Goal: Information Seeking & Learning: Check status

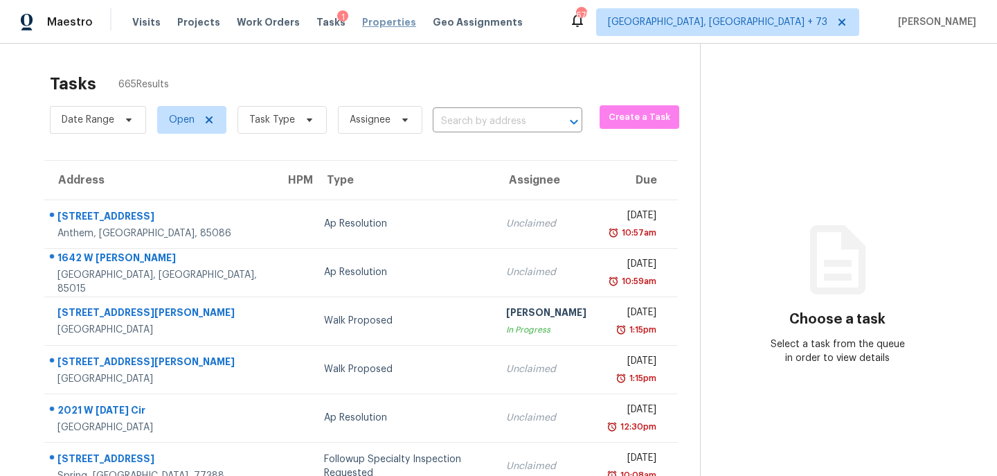
click at [374, 26] on span "Properties" at bounding box center [389, 22] width 54 height 14
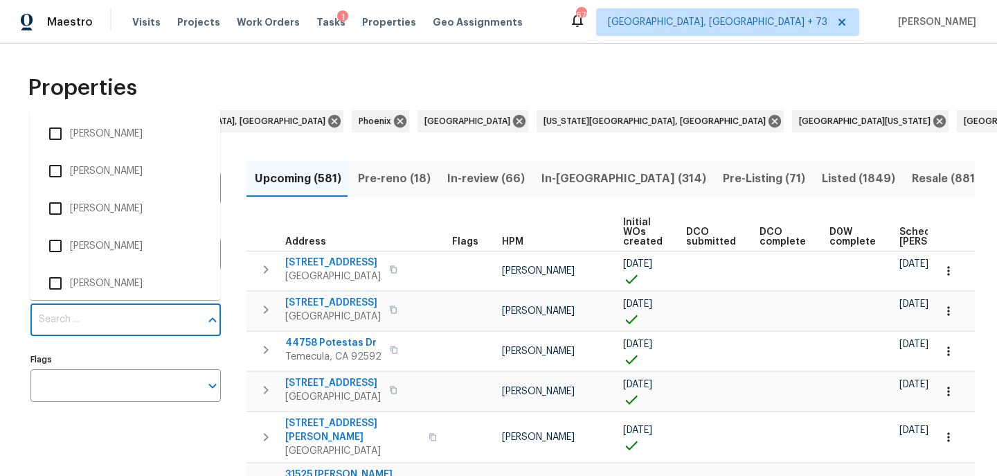
click at [80, 315] on input "Individuals" at bounding box center [115, 319] width 170 height 33
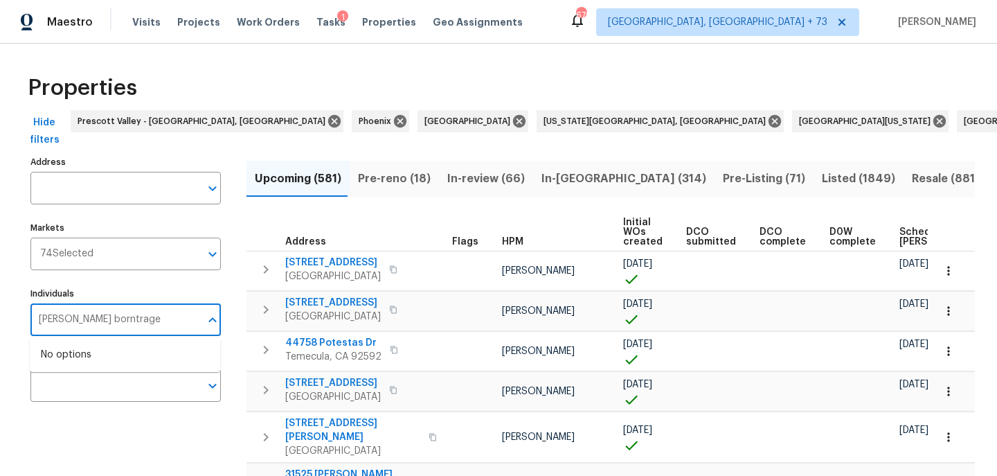
type input "brian borntrager"
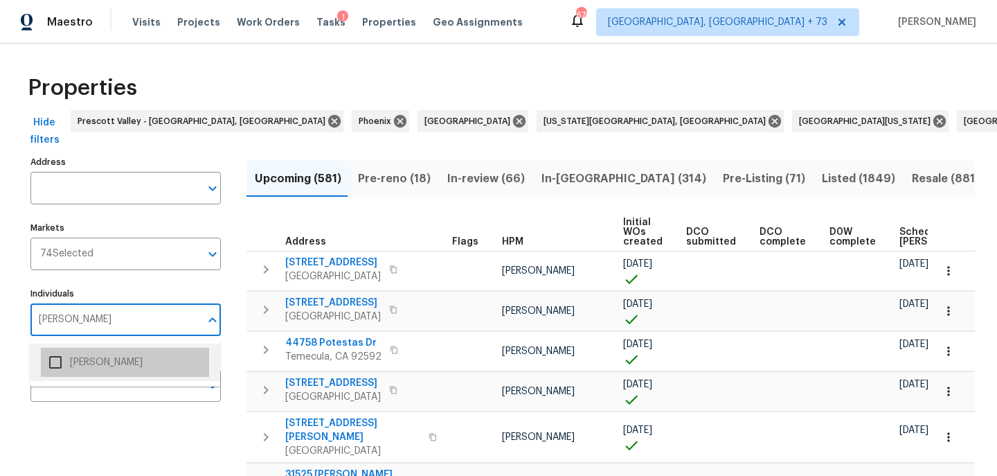
click at [79, 369] on li "[PERSON_NAME]" at bounding box center [125, 362] width 168 height 29
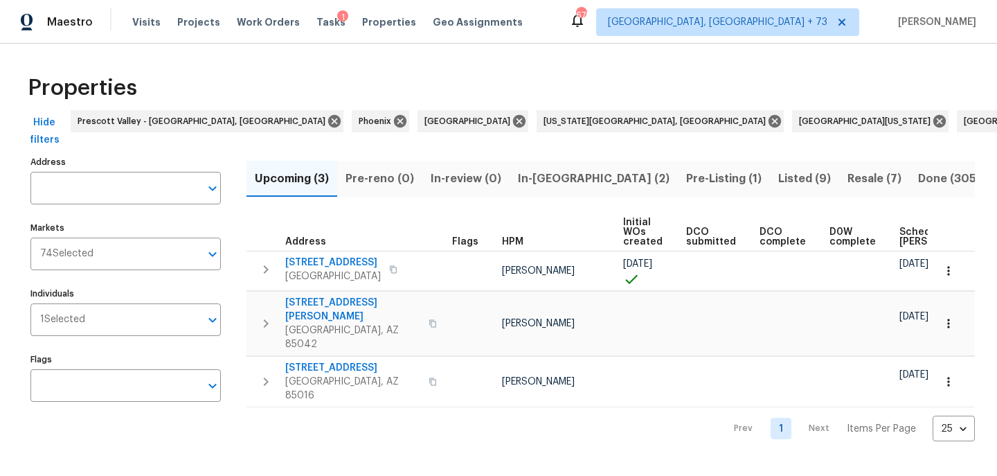
click at [564, 179] on span "In-reno (2)" at bounding box center [594, 178] width 152 height 19
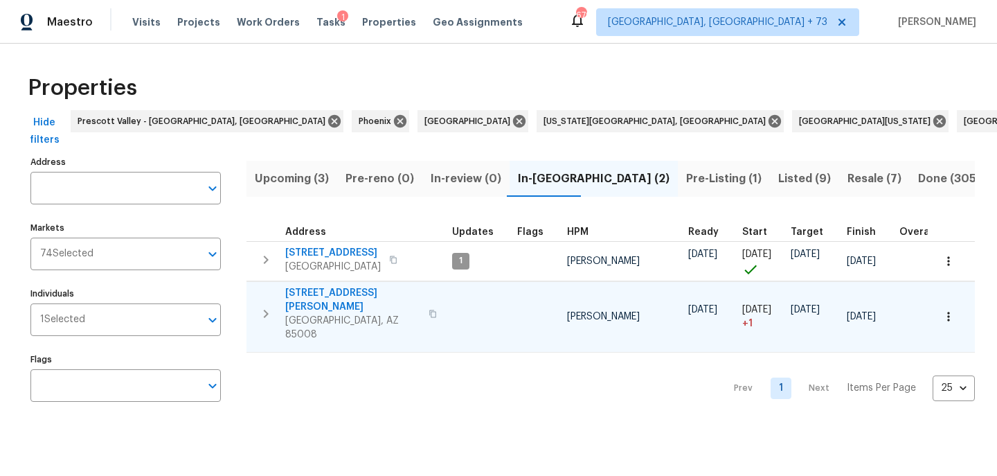
click at [346, 302] on span "3235 E Willetta St" at bounding box center [352, 300] width 135 height 28
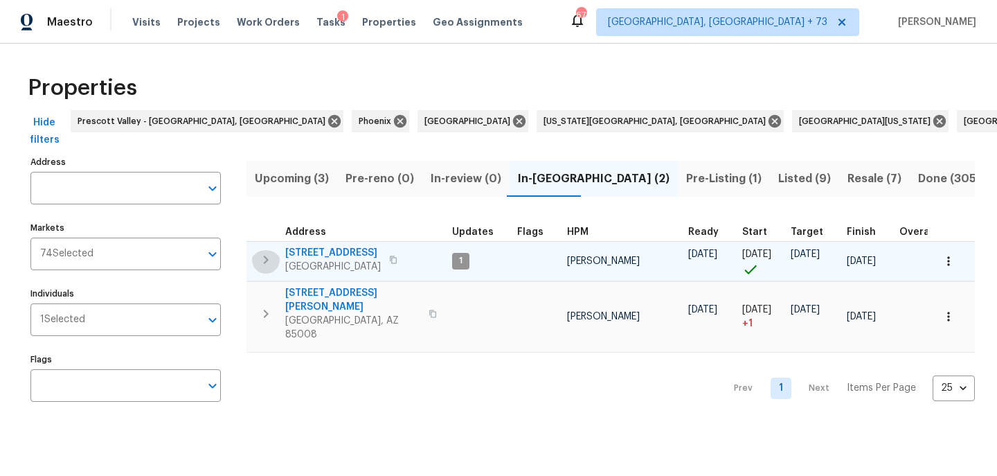
click at [265, 265] on icon "button" at bounding box center [266, 259] width 17 height 17
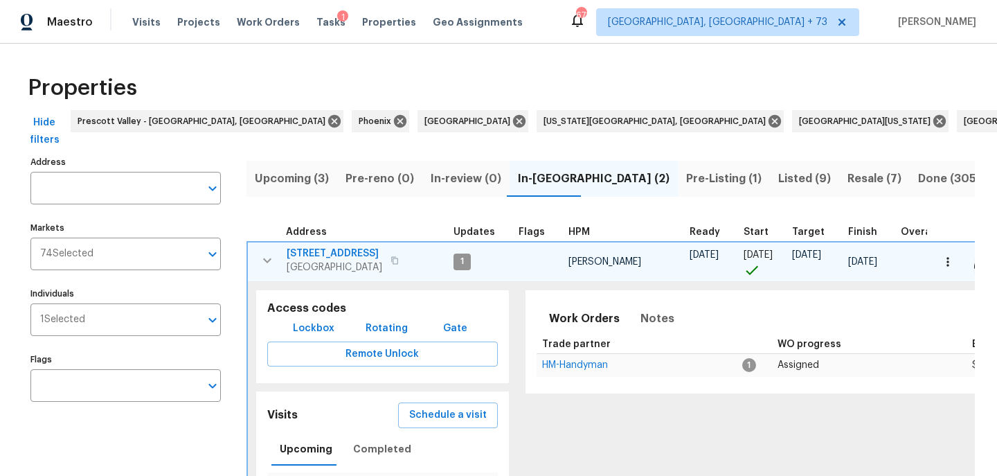
click at [265, 265] on icon "button" at bounding box center [267, 260] width 17 height 17
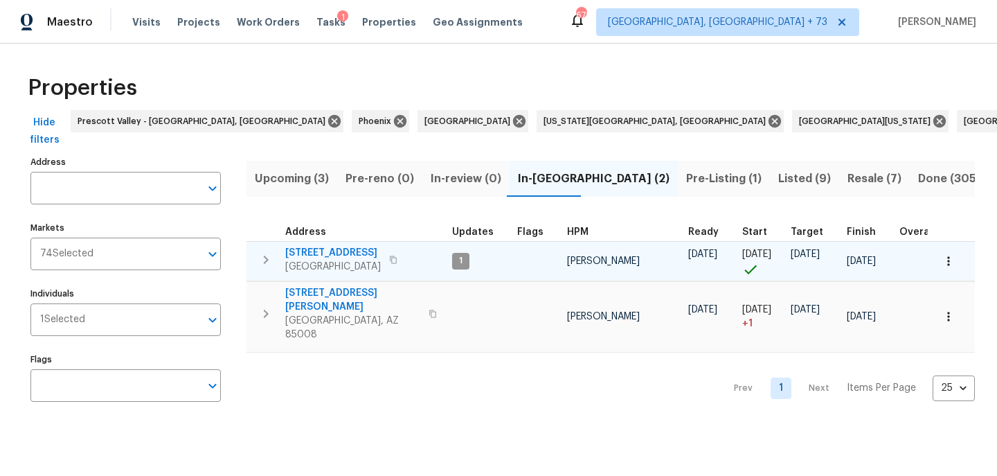
click at [310, 179] on span "Upcoming (3)" at bounding box center [292, 178] width 74 height 19
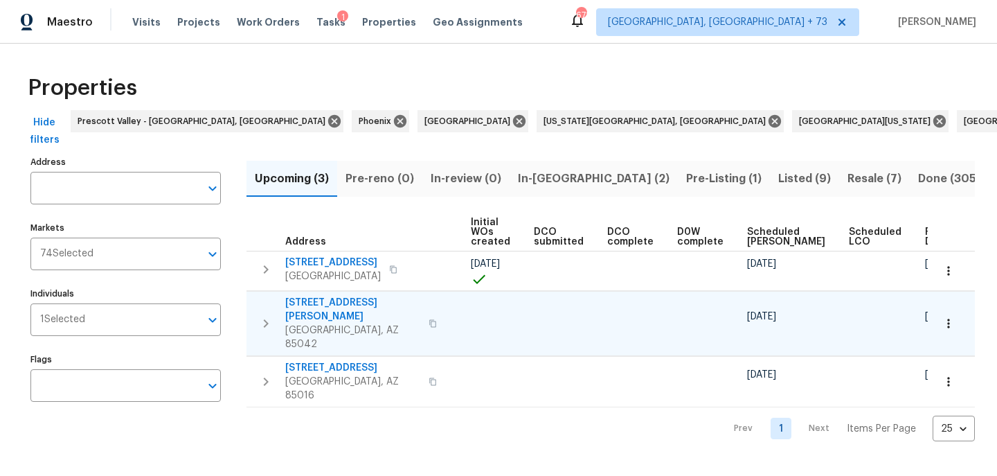
scroll to position [0, 152]
click at [848, 21] on icon at bounding box center [841, 22] width 11 height 11
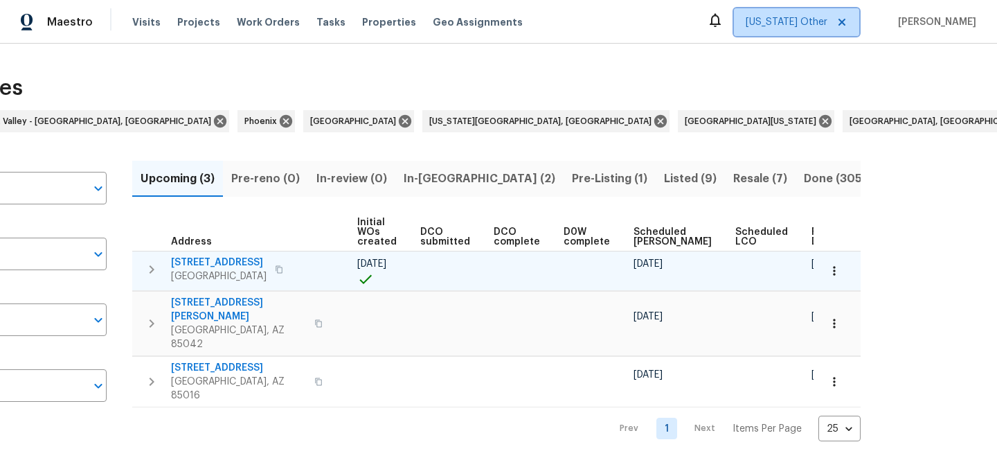
scroll to position [0, 115]
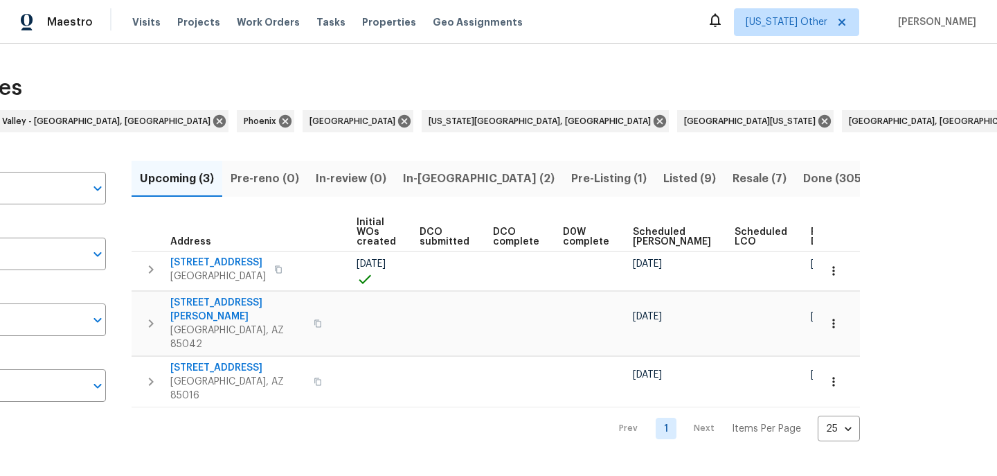
click at [127, 30] on div "Maestro Visits Projects Work Orders Tasks Properties Geo Assignments" at bounding box center [269, 22] width 539 height 28
click at [848, 17] on icon at bounding box center [841, 22] width 11 height 11
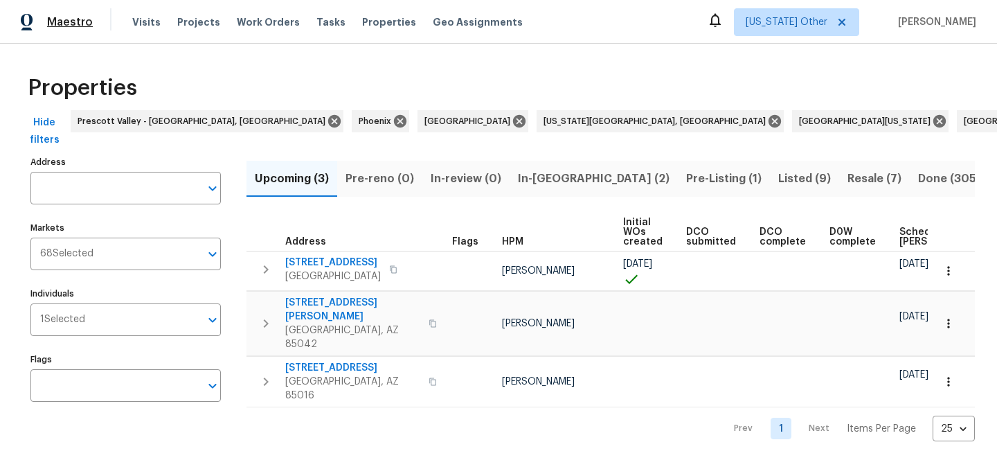
click at [86, 22] on span "Maestro" at bounding box center [70, 22] width 46 height 14
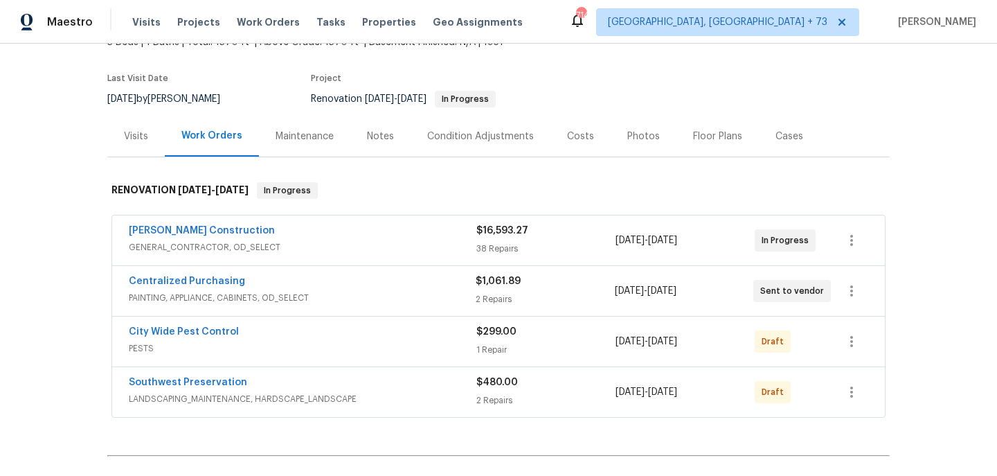
scroll to position [96, 0]
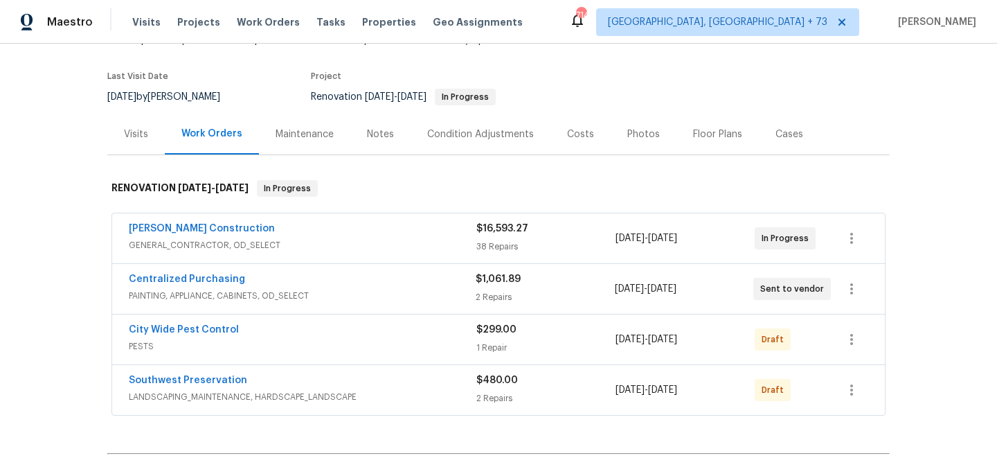
click at [395, 129] on div "Notes" at bounding box center [380, 134] width 60 height 41
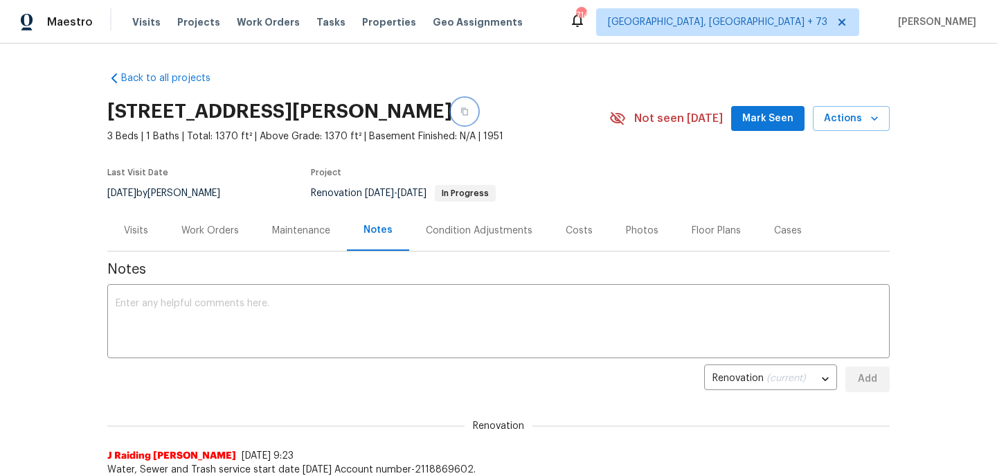
click at [469, 112] on icon "button" at bounding box center [464, 111] width 8 height 8
click at [207, 235] on div "Work Orders" at bounding box center [209, 231] width 57 height 14
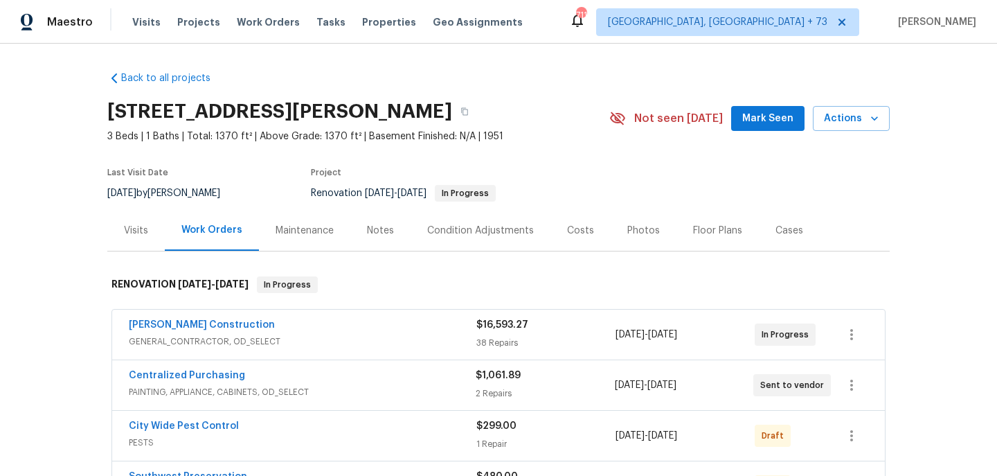
click at [391, 226] on div "Notes" at bounding box center [380, 230] width 60 height 41
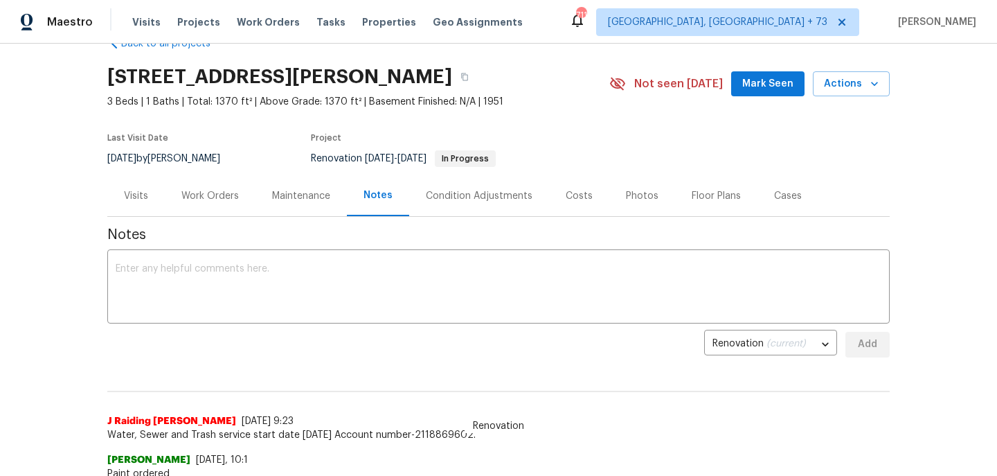
scroll to position [34, 0]
click at [244, 194] on div "Work Orders" at bounding box center [210, 196] width 91 height 41
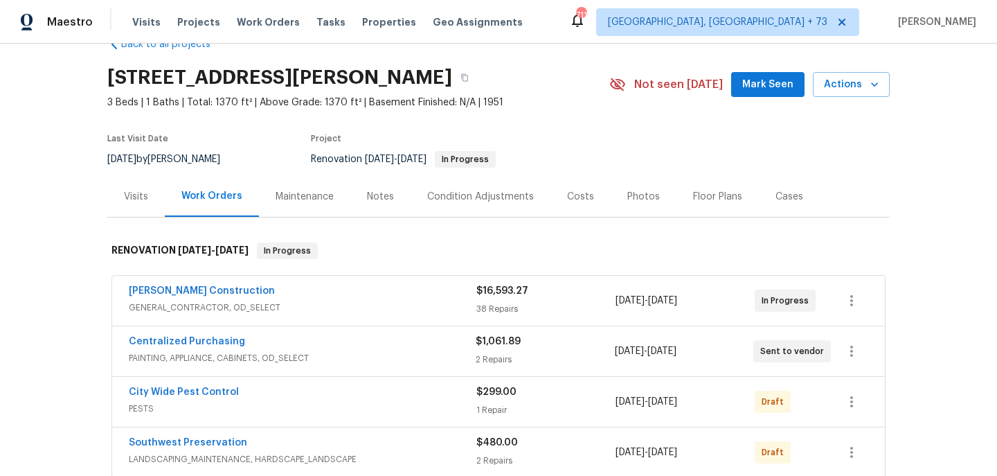
click at [300, 305] on span "GENERAL_CONTRACTOR, OD_SELECT" at bounding box center [303, 308] width 348 height 14
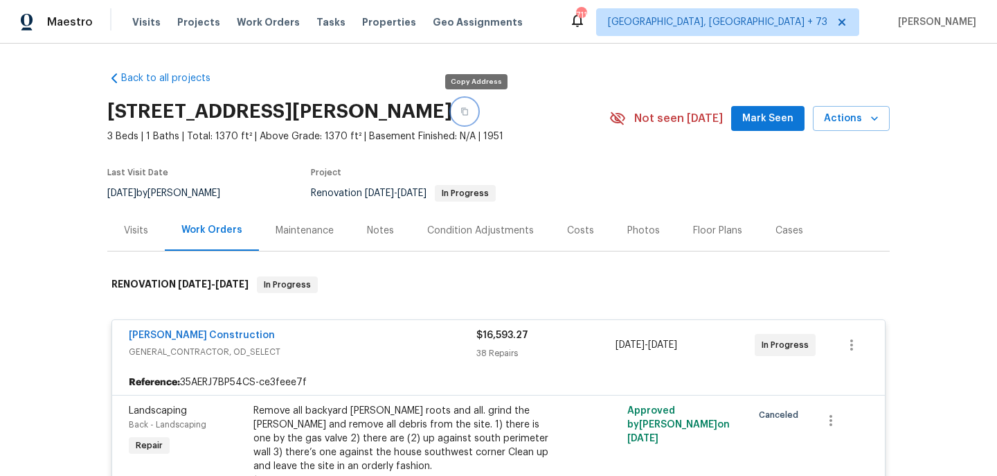
click at [476, 120] on button "button" at bounding box center [464, 111] width 25 height 25
click at [373, 25] on span "Properties" at bounding box center [389, 22] width 54 height 14
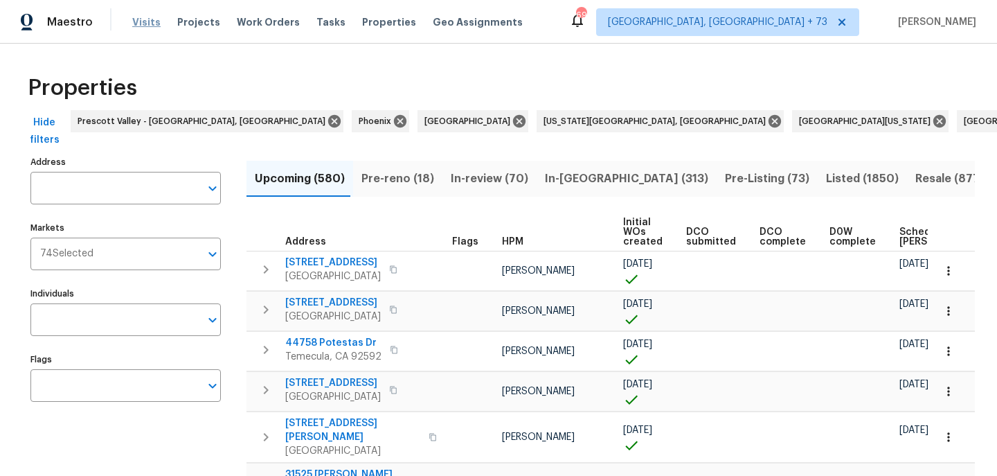
click at [150, 22] on span "Visits" at bounding box center [146, 22] width 28 height 14
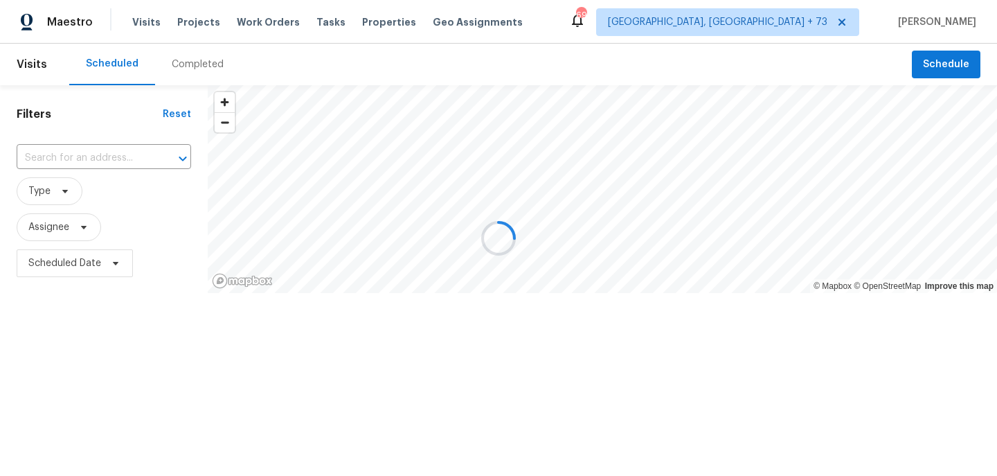
click at [379, 27] on div at bounding box center [498, 238] width 997 height 476
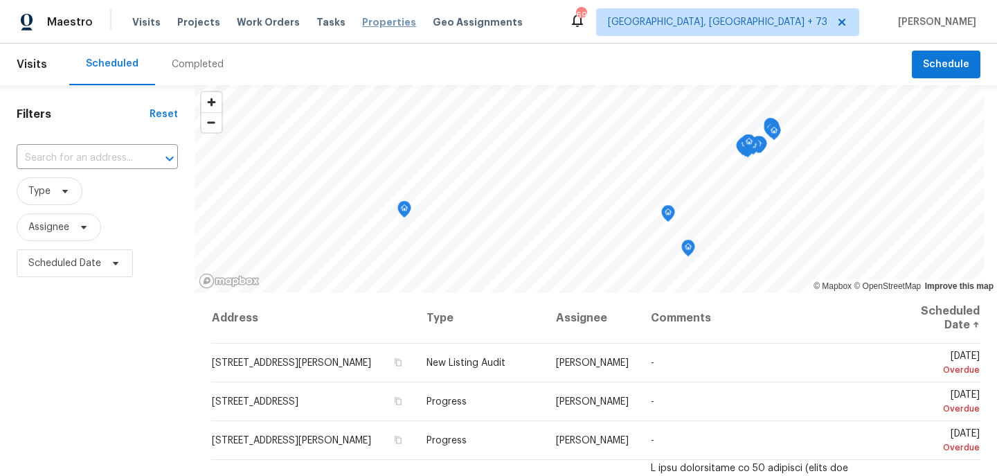
click at [363, 26] on span "Properties" at bounding box center [389, 22] width 54 height 14
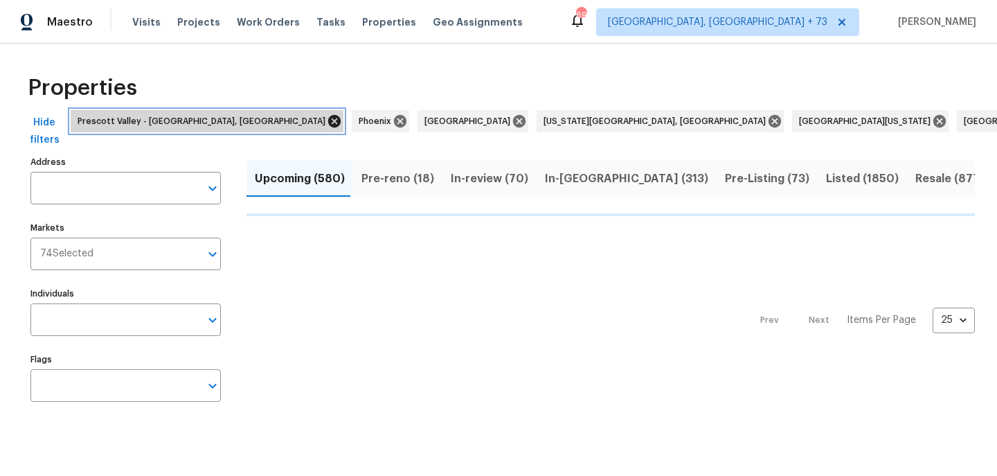
click at [327, 117] on icon at bounding box center [334, 121] width 15 height 15
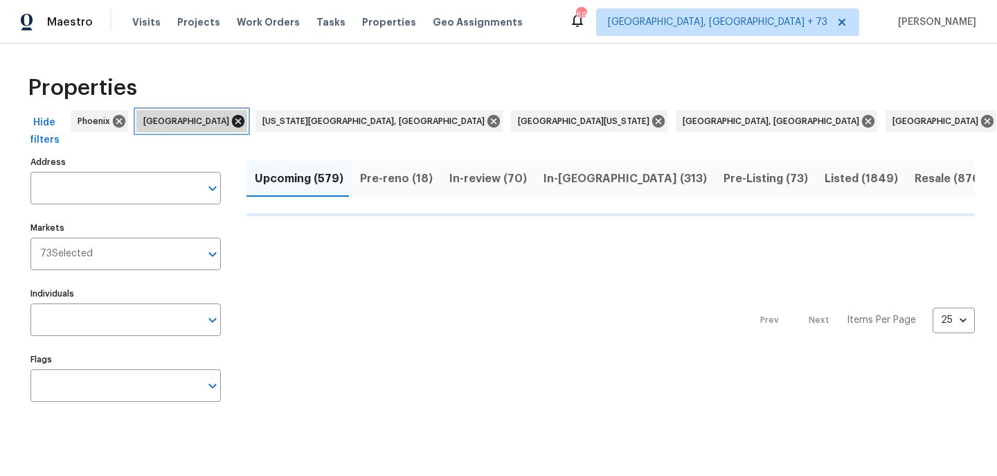
click at [231, 119] on icon at bounding box center [238, 121] width 15 height 15
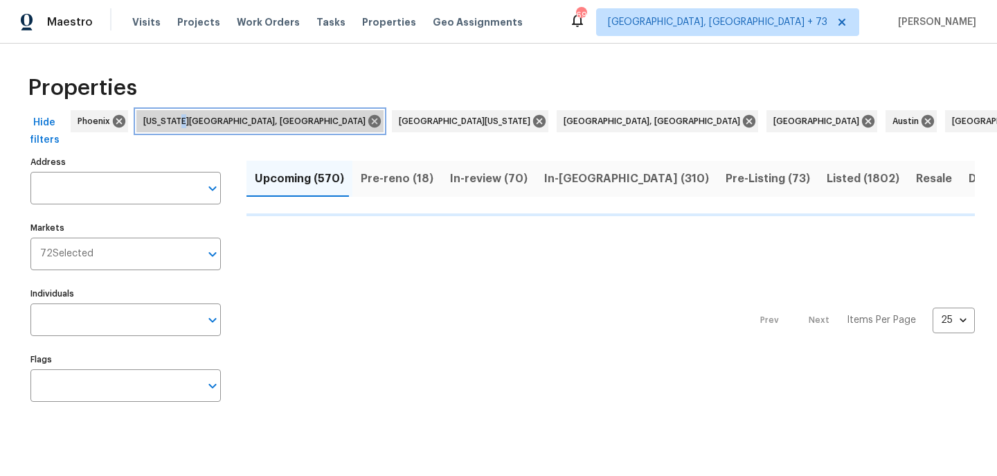
click at [179, 119] on span "Colorado Springs, CO" at bounding box center [257, 121] width 228 height 14
click at [368, 124] on icon at bounding box center [374, 121] width 12 height 12
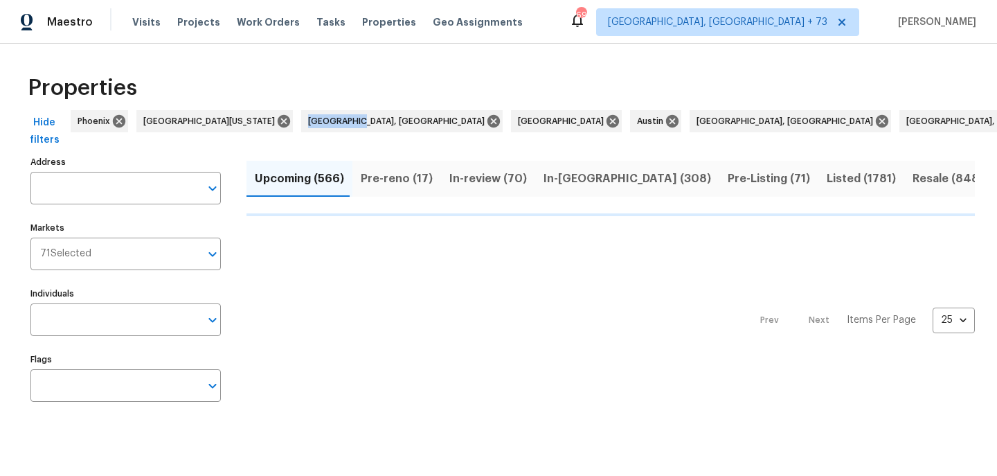
click at [242, 124] on div "Hide filters Phoenix Northern Colorado Albuquerque, NM Atlanta Austin Baltimore…" at bounding box center [498, 131] width 953 height 42
click at [319, 124] on span "Albuquerque, NM" at bounding box center [399, 121] width 182 height 14
click at [90, 254] on span "71 Selected" at bounding box center [65, 254] width 51 height 12
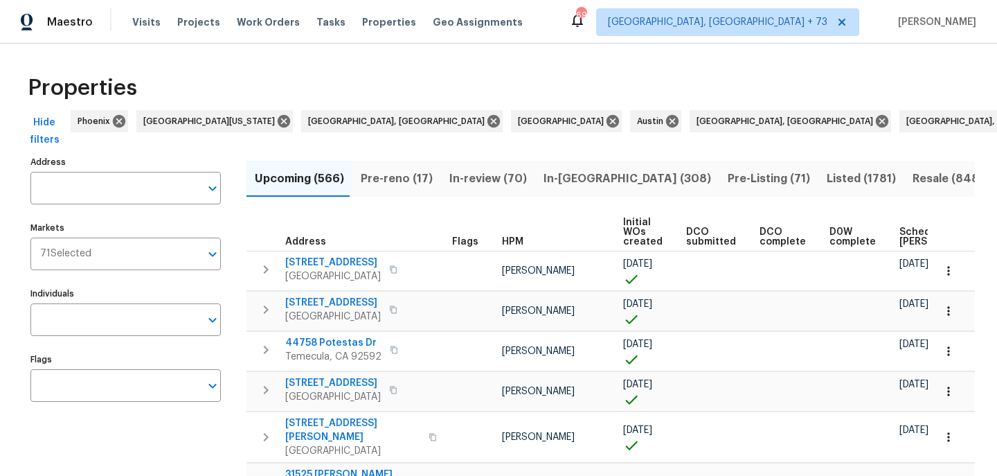
click at [289, 1] on div "Maestro Visits Projects Work Orders Tasks Properties Geo Assignments 695 Presco…" at bounding box center [498, 22] width 997 height 44
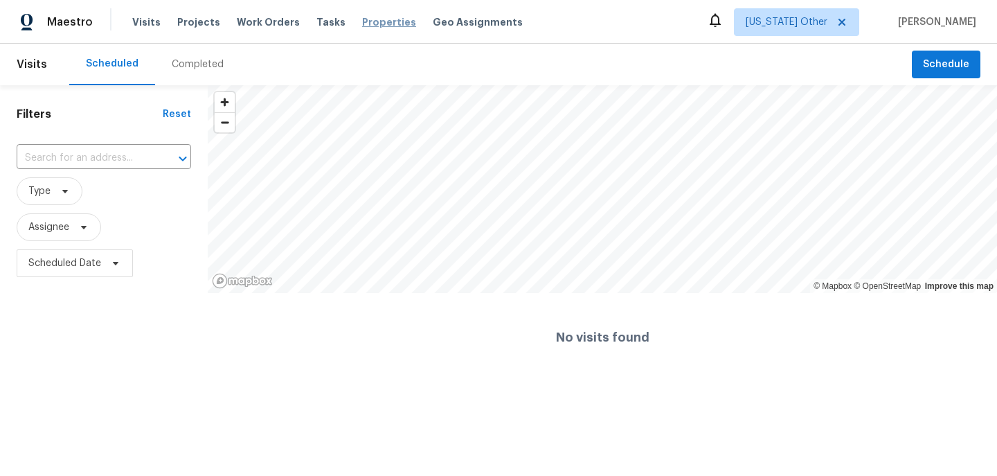
click at [362, 24] on span "Properties" at bounding box center [389, 22] width 54 height 14
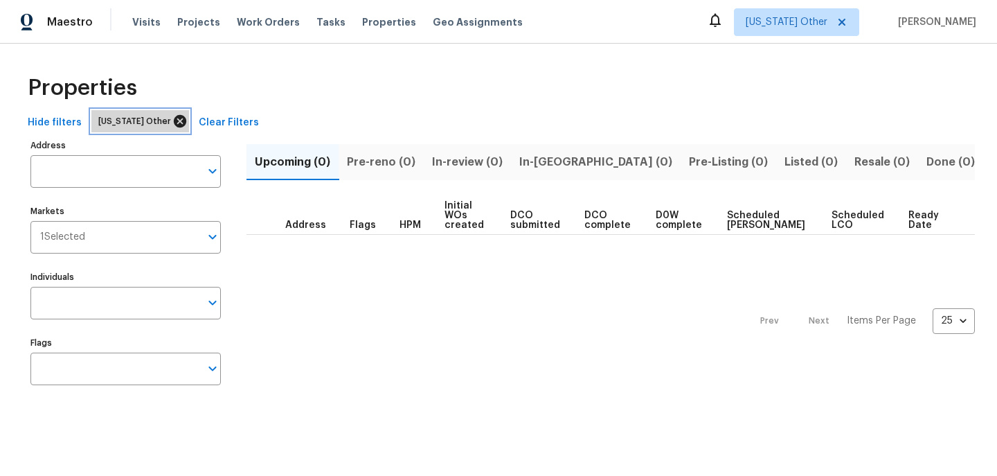
click at [172, 120] on icon at bounding box center [179, 121] width 15 height 15
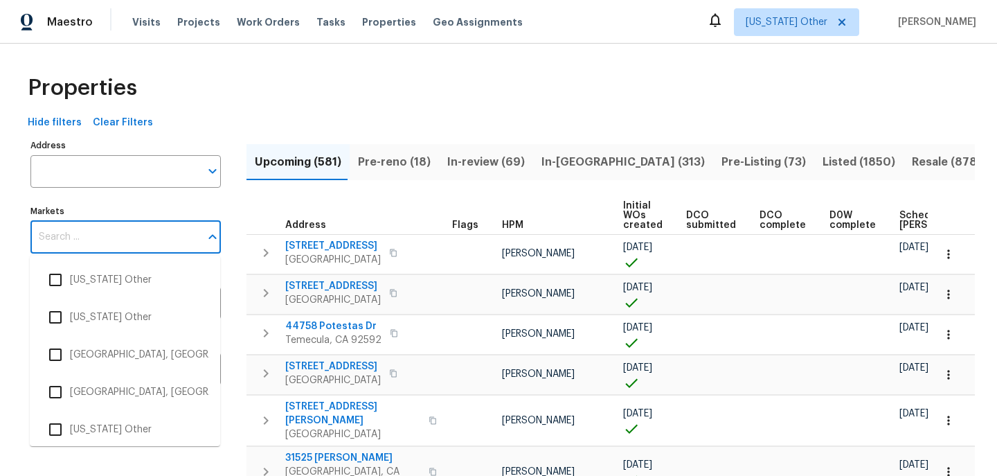
click at [125, 239] on input "Markets" at bounding box center [115, 237] width 170 height 33
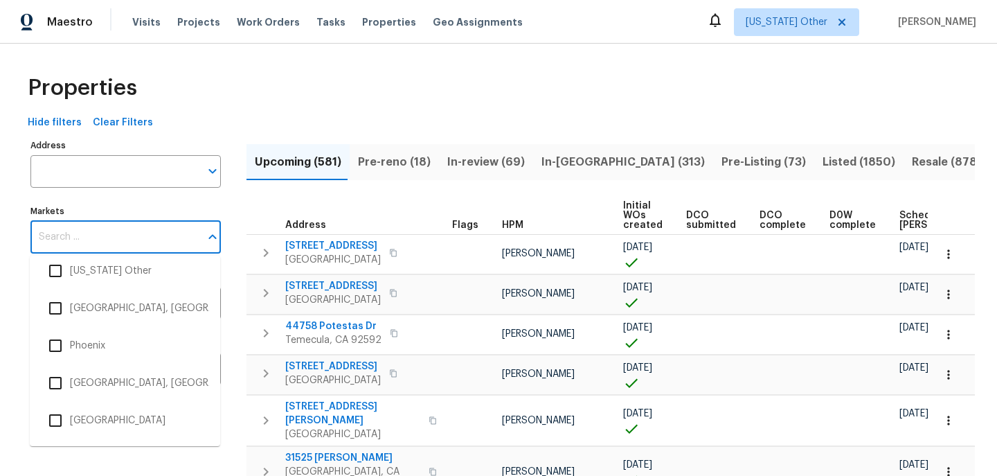
scroll to position [3535, 0]
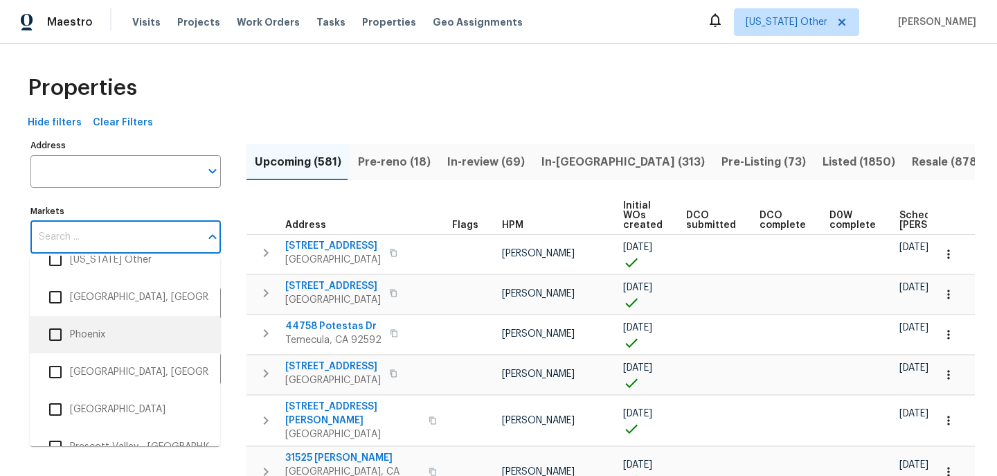
click at [108, 335] on li "Phoenix" at bounding box center [125, 334] width 168 height 29
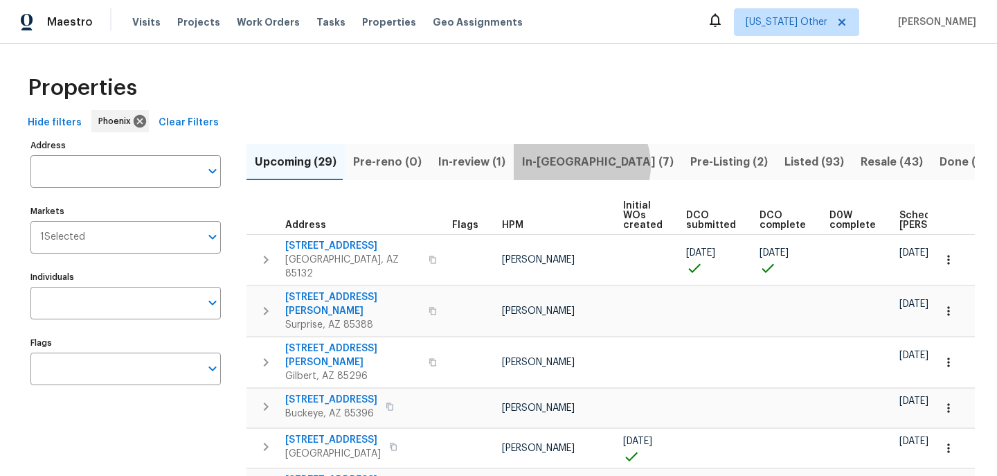
click at [572, 165] on button "In-reno (7)" at bounding box center [598, 162] width 168 height 36
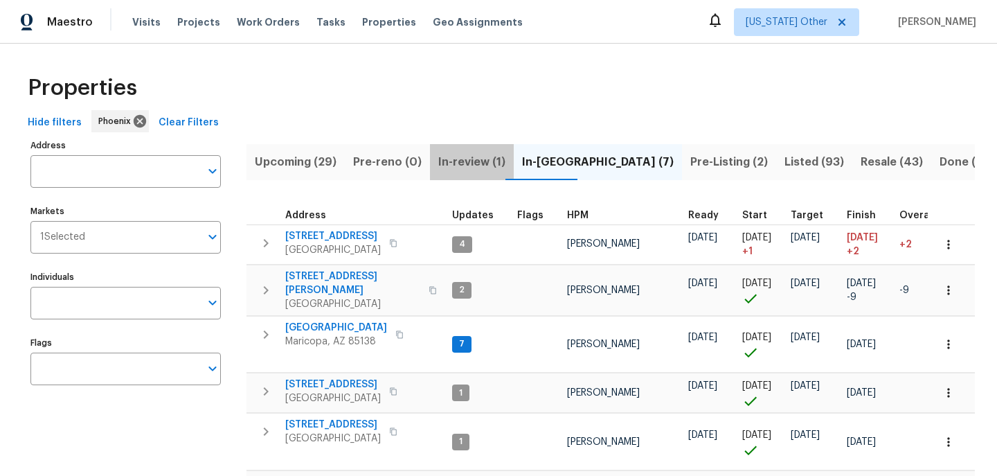
click at [484, 156] on span "In-review (1)" at bounding box center [471, 161] width 67 height 19
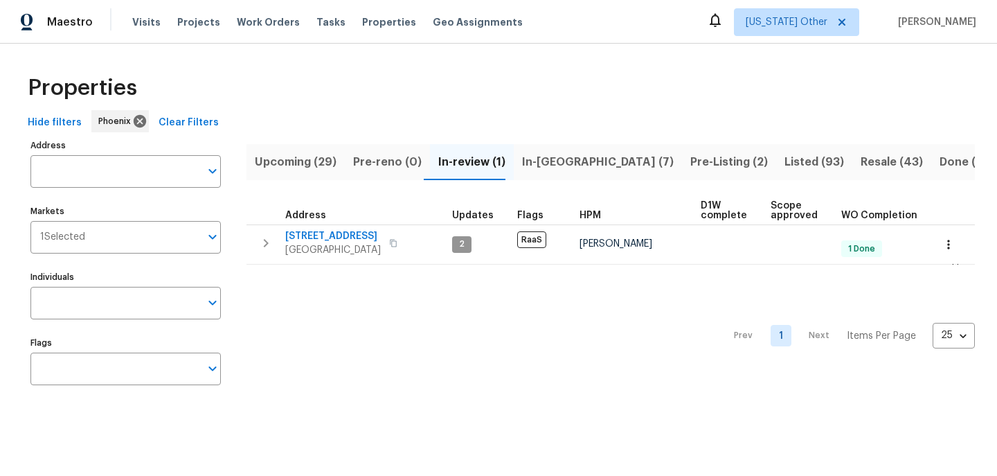
click at [295, 162] on span "Upcoming (29)" at bounding box center [296, 161] width 82 height 19
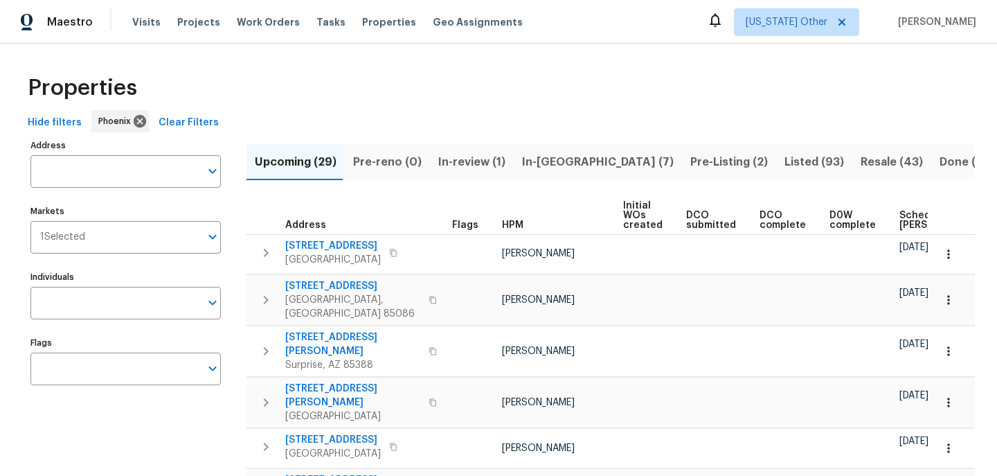
click at [904, 222] on span "Scheduled [PERSON_NAME]" at bounding box center [938, 219] width 78 height 19
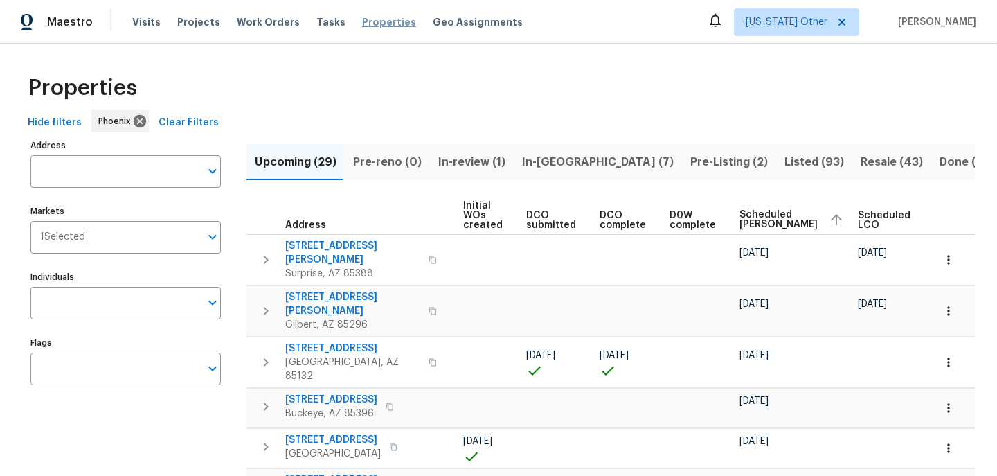
click at [384, 24] on span "Properties" at bounding box center [389, 22] width 54 height 14
click at [366, 22] on span "Properties" at bounding box center [389, 22] width 54 height 14
click at [368, 21] on span "Properties" at bounding box center [389, 22] width 54 height 14
click at [806, 21] on span "Alabama Other" at bounding box center [787, 22] width 82 height 14
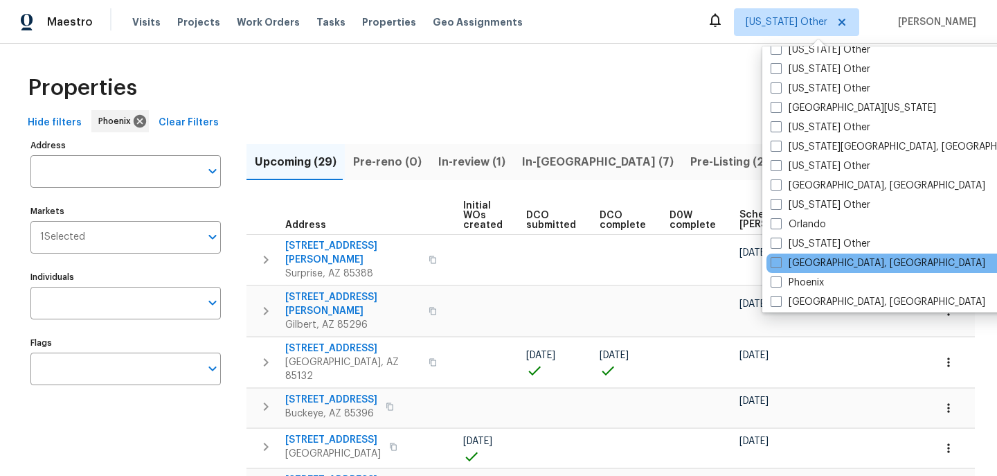
scroll to position [1426, 0]
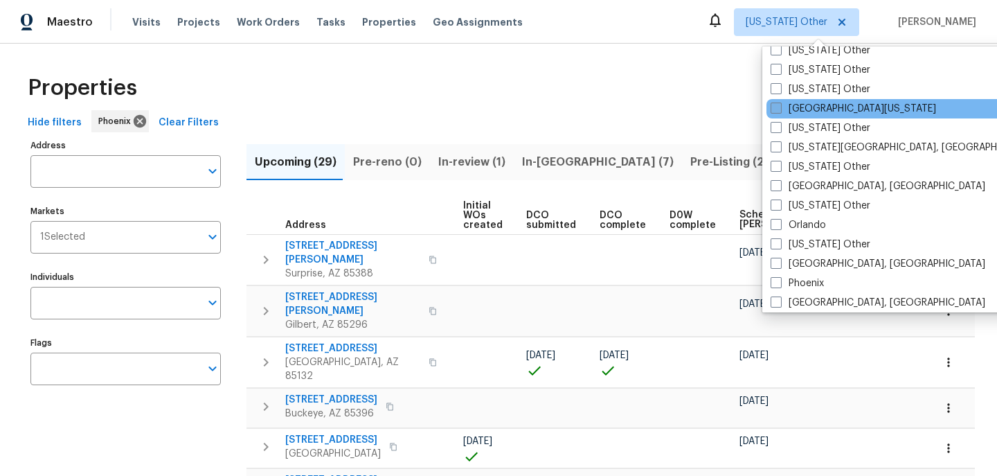
click at [801, 105] on label "[GEOGRAPHIC_DATA][US_STATE]" at bounding box center [853, 109] width 165 height 14
click at [780, 105] on input "[GEOGRAPHIC_DATA][US_STATE]" at bounding box center [775, 106] width 9 height 9
checkbox input "true"
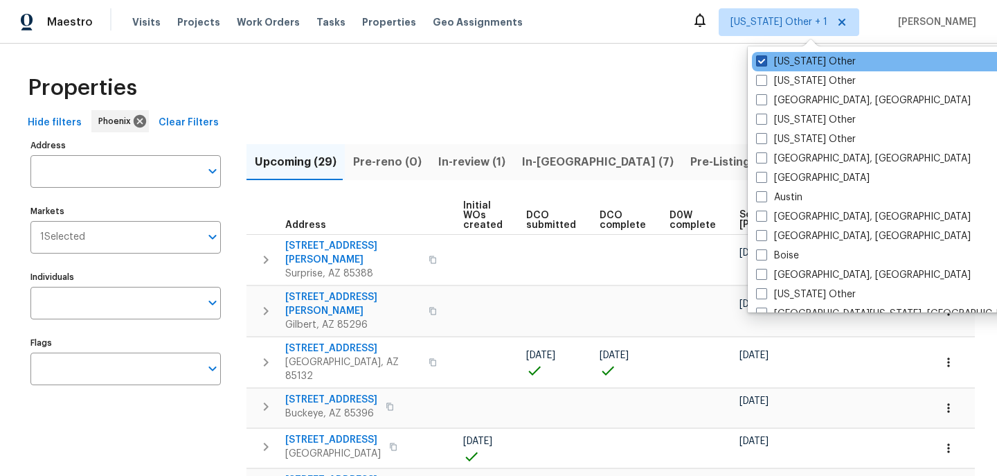
click at [760, 61] on span at bounding box center [761, 60] width 11 height 11
click at [760, 61] on input "Alabama Other" at bounding box center [760, 59] width 9 height 9
checkbox input "false"
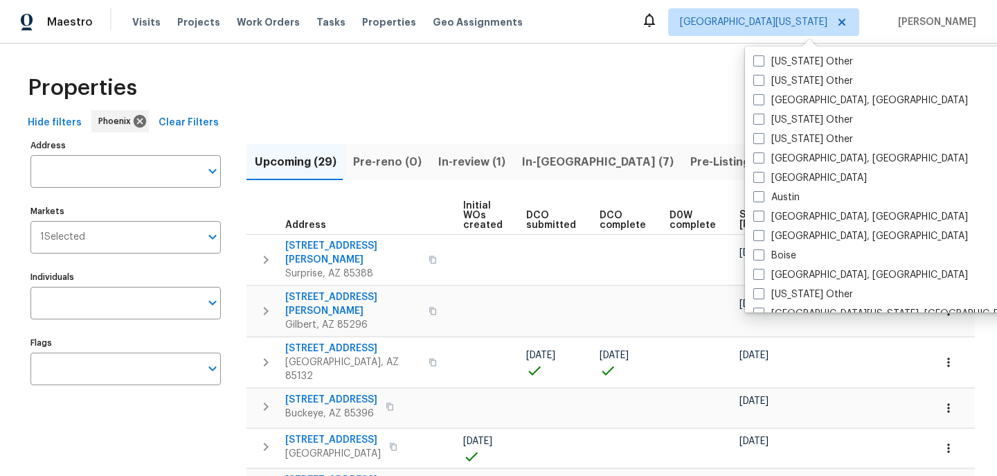
click at [611, 99] on div "Properties" at bounding box center [498, 88] width 953 height 44
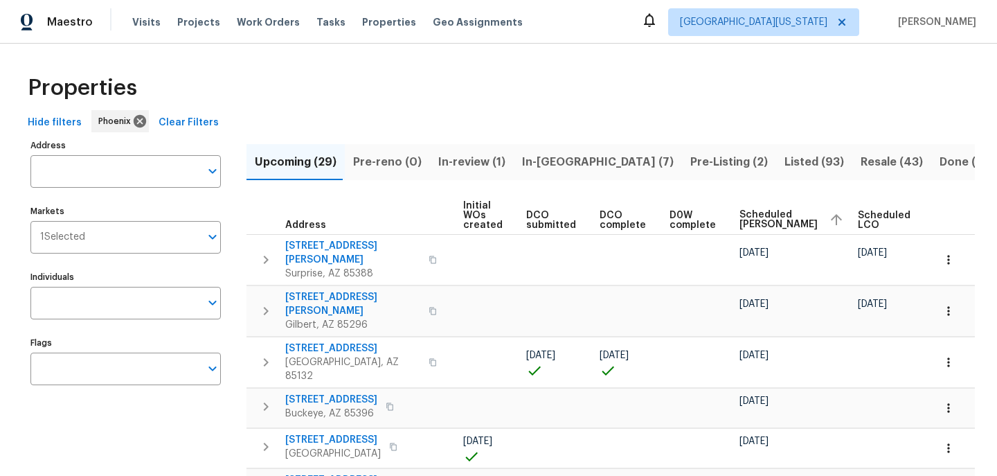
click at [373, 114] on div "Hide filters Phoenix Clear Filters" at bounding box center [498, 123] width 953 height 26
click at [134, 123] on icon at bounding box center [139, 121] width 15 height 15
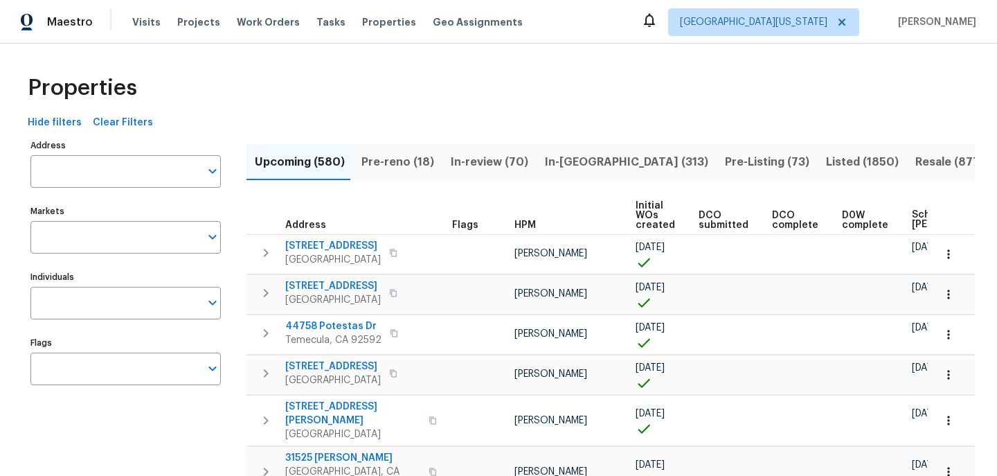
click at [545, 116] on div "Hide filters Clear Filters" at bounding box center [498, 123] width 953 height 26
click at [75, 232] on input "Markets" at bounding box center [115, 237] width 170 height 33
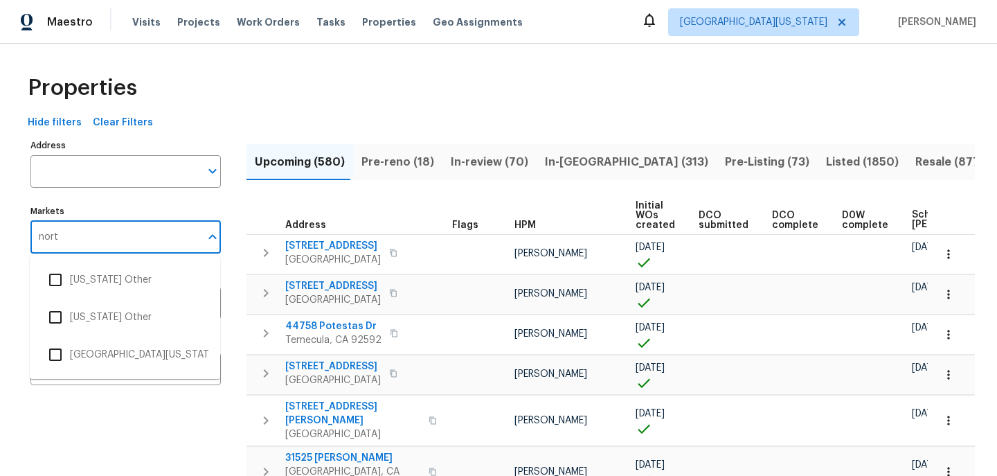
type input "north"
click at [115, 348] on li "[GEOGRAPHIC_DATA][US_STATE]" at bounding box center [125, 354] width 168 height 29
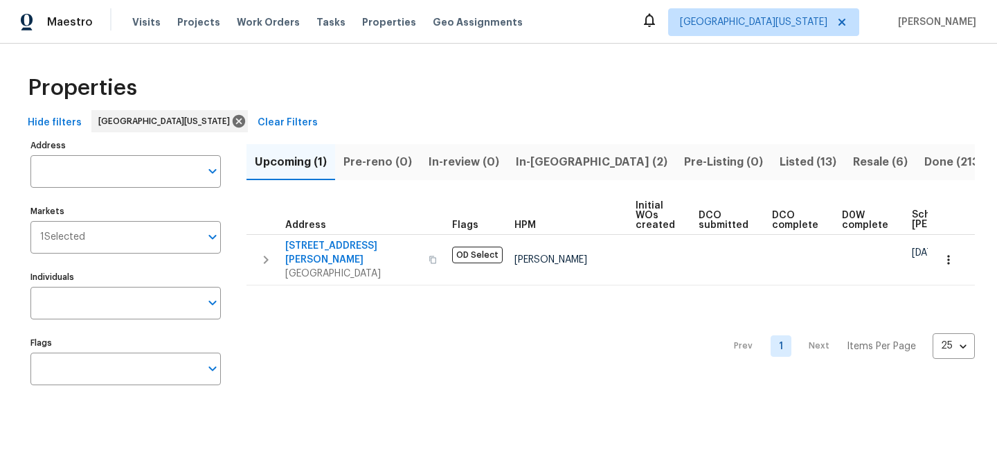
click at [591, 76] on div "Properties" at bounding box center [498, 88] width 953 height 44
click at [563, 162] on span "In-reno (2)" at bounding box center [592, 161] width 152 height 19
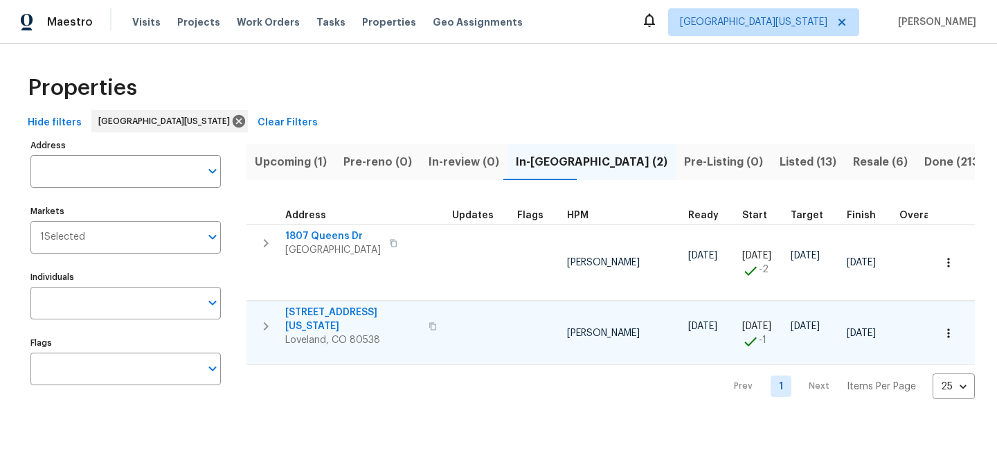
click at [357, 312] on span "3620 N Colorado Ave" at bounding box center [352, 319] width 135 height 28
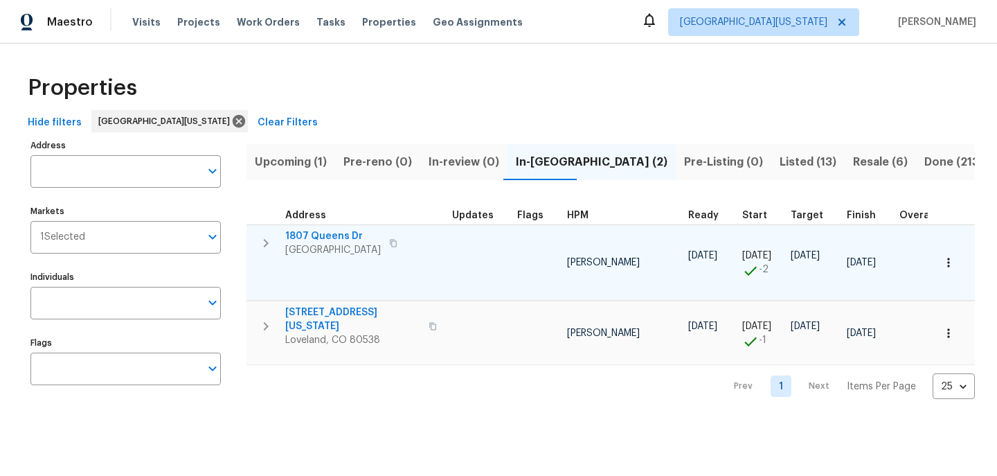
click at [337, 233] on span "1807 Queens Dr" at bounding box center [333, 236] width 96 height 14
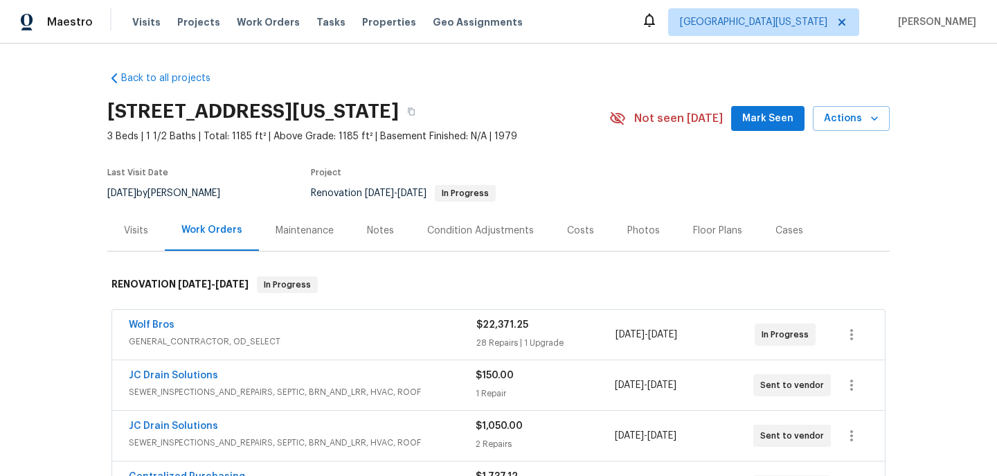
click at [588, 238] on div "Costs" at bounding box center [580, 230] width 60 height 41
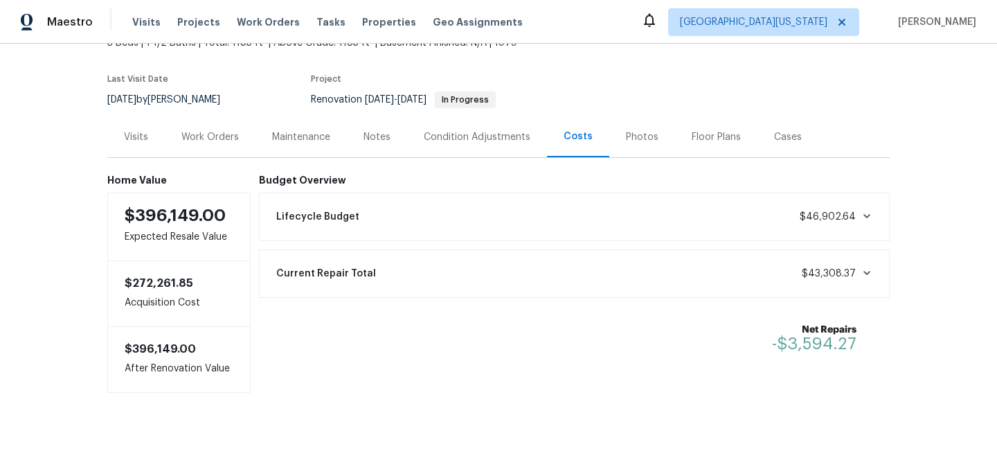
scroll to position [93, 0]
click at [226, 138] on div "Work Orders" at bounding box center [209, 137] width 57 height 14
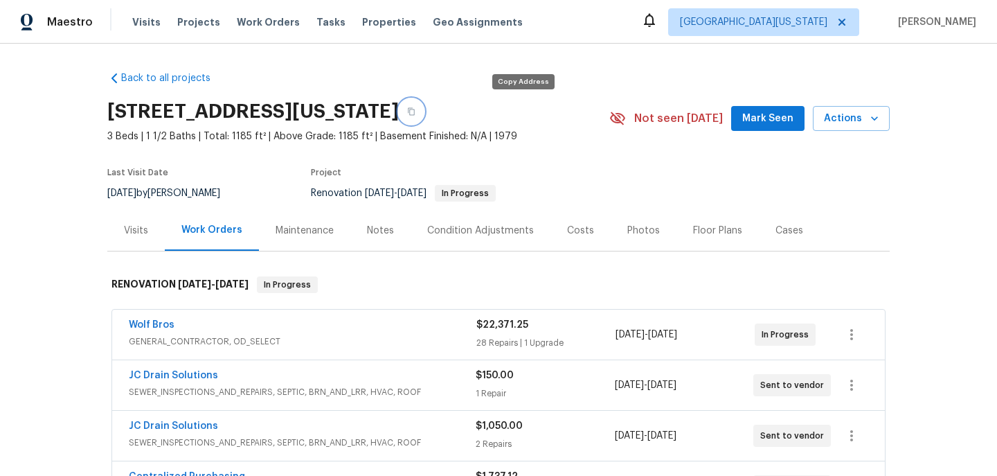
click at [424, 116] on button "button" at bounding box center [411, 111] width 25 height 25
click at [569, 235] on div "Costs" at bounding box center [580, 231] width 27 height 14
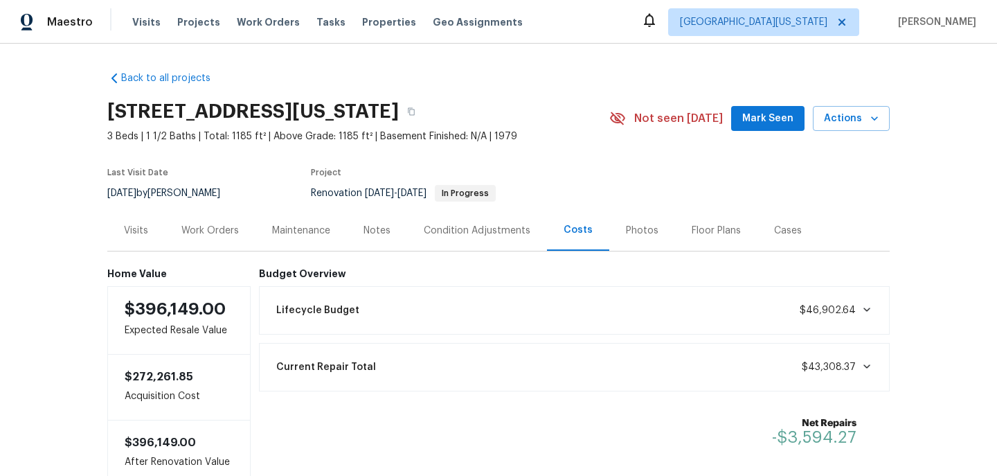
click at [828, 316] on span "$46,902.64" at bounding box center [836, 310] width 73 height 14
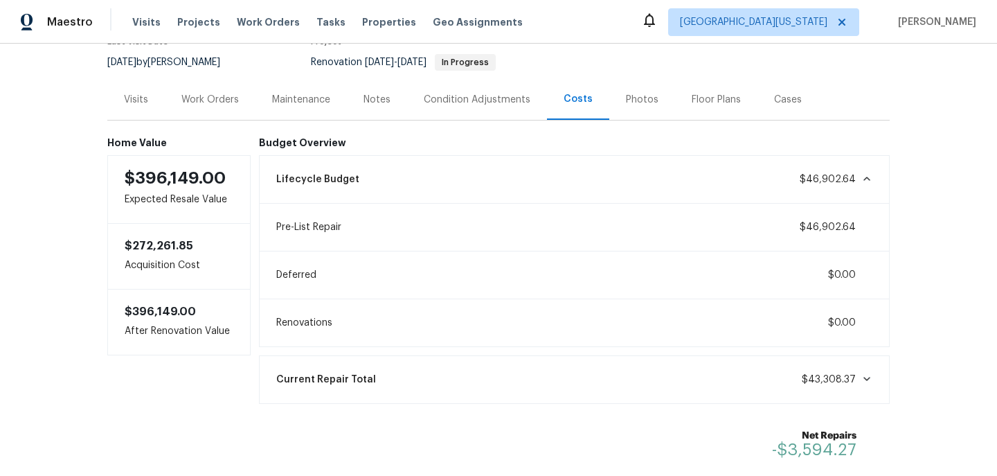
scroll to position [132, 0]
click at [222, 104] on div "Work Orders" at bounding box center [209, 98] width 57 height 14
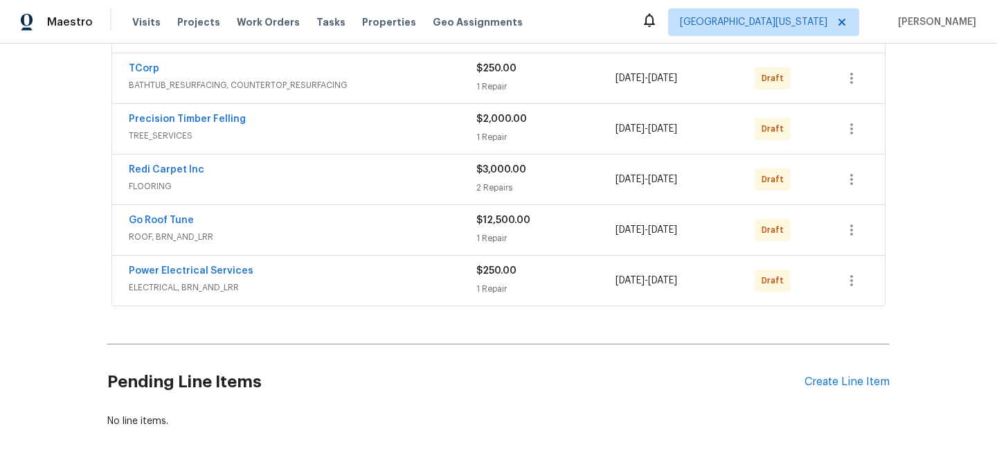
scroll to position [460, 0]
click at [348, 274] on div "Power Electrical Services" at bounding box center [303, 270] width 348 height 17
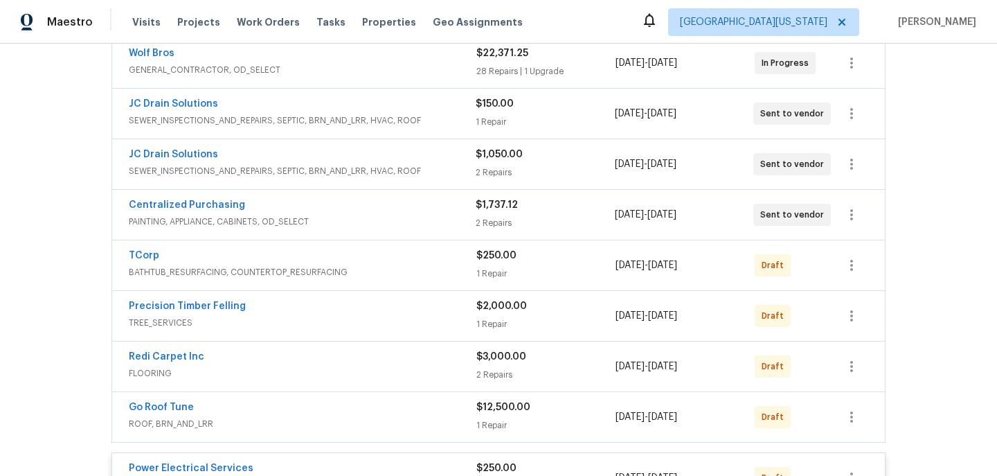
scroll to position [285, 0]
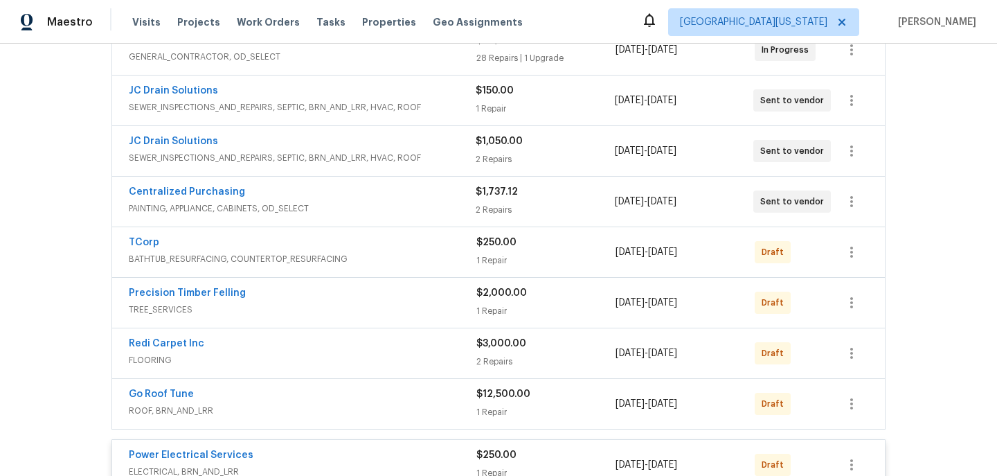
click at [288, 294] on div "Precision Timber Felling" at bounding box center [303, 294] width 348 height 17
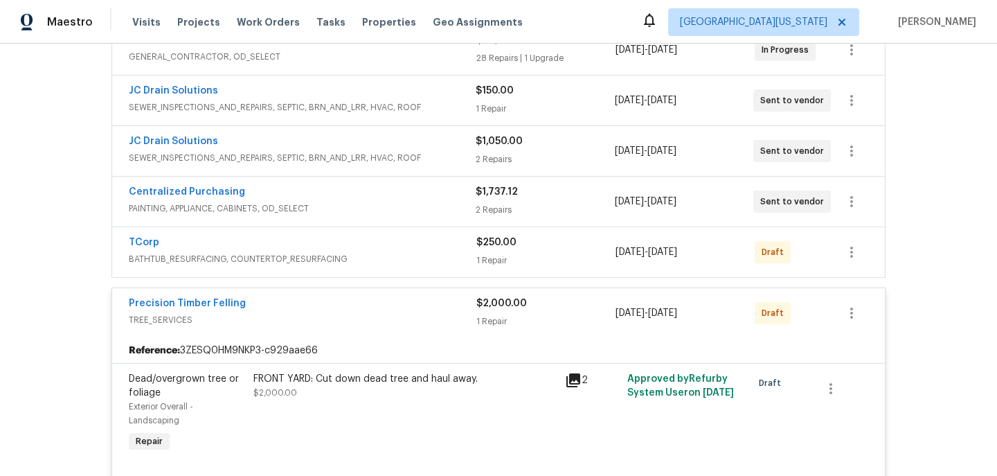
click at [574, 379] on icon at bounding box center [573, 380] width 14 height 14
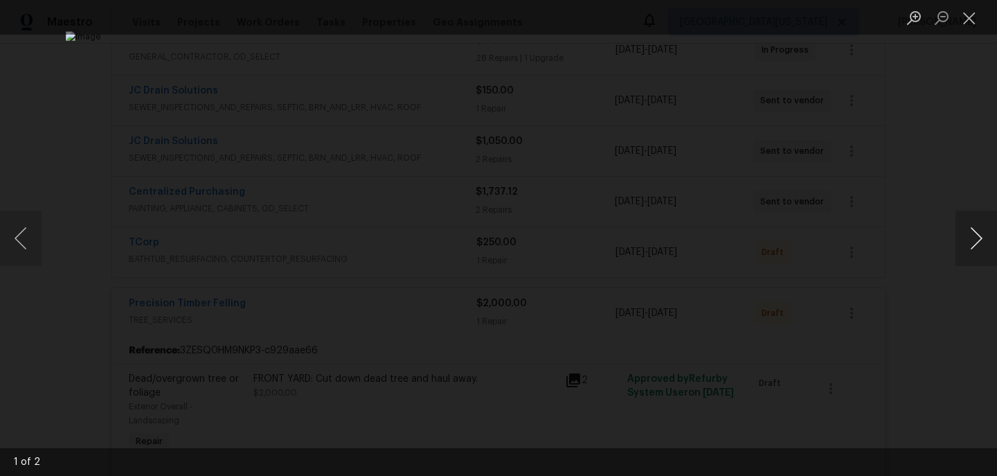
click at [976, 235] on button "Next image" at bounding box center [977, 237] width 42 height 55
click at [977, 238] on button "Next image" at bounding box center [977, 237] width 42 height 55
click at [980, 17] on button "Close lightbox" at bounding box center [970, 18] width 28 height 24
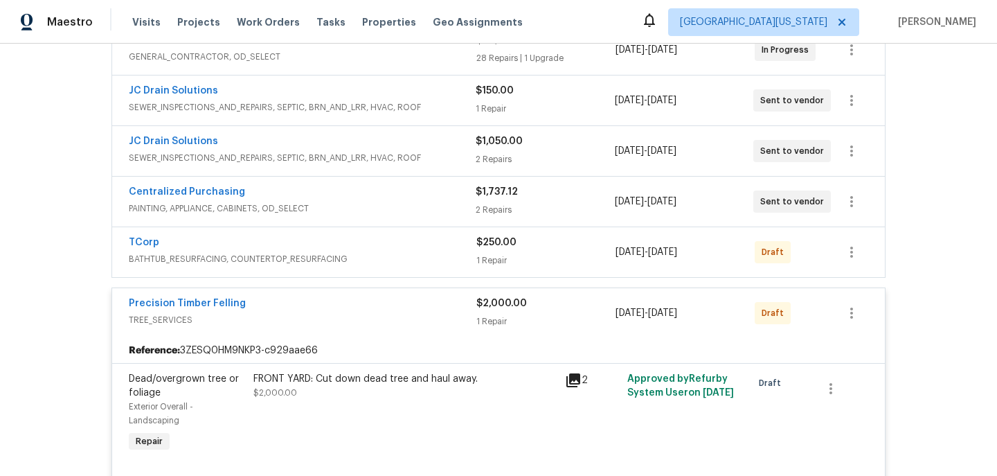
click at [433, 377] on div "FRONT YARD: Cut down dead tree and haul away." at bounding box center [404, 379] width 303 height 14
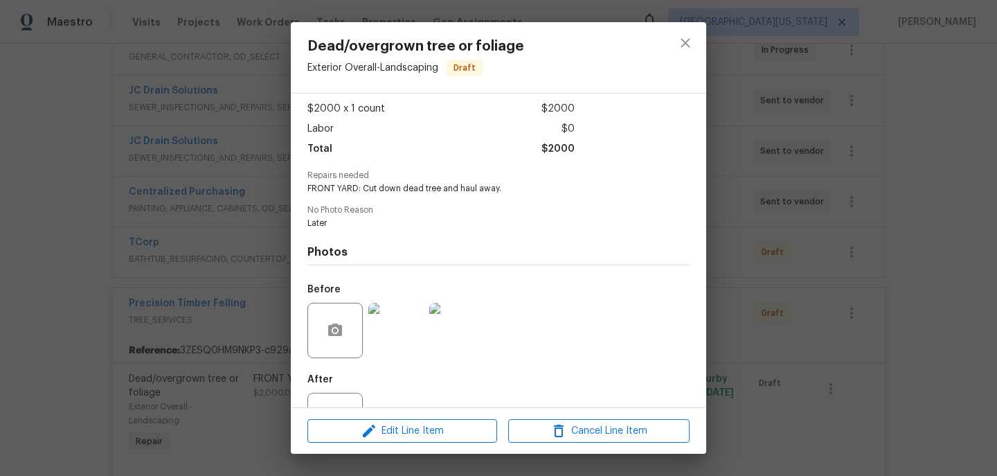
scroll to position [104, 0]
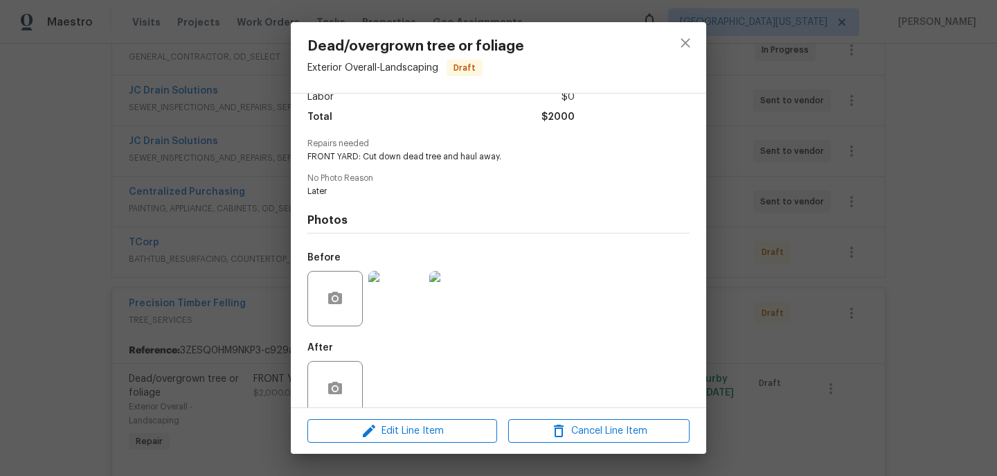
click at [393, 319] on img at bounding box center [395, 298] width 55 height 55
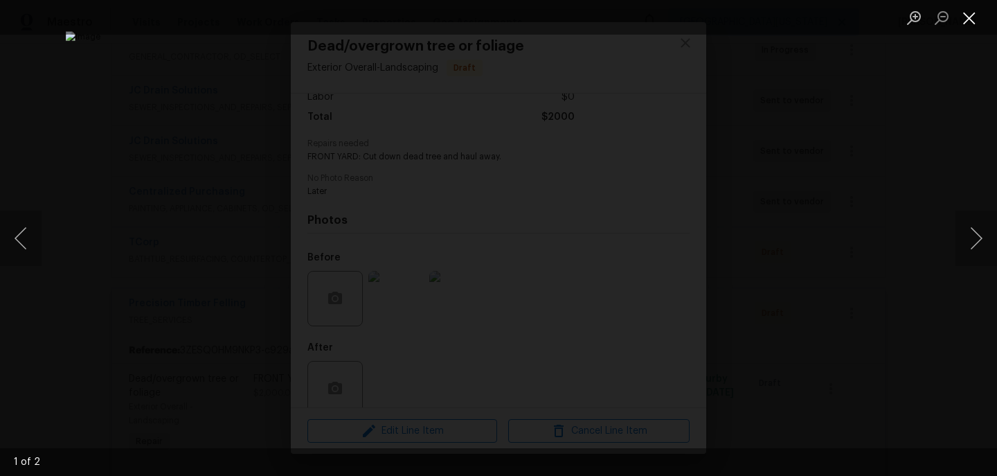
click at [979, 14] on button "Close lightbox" at bounding box center [970, 18] width 28 height 24
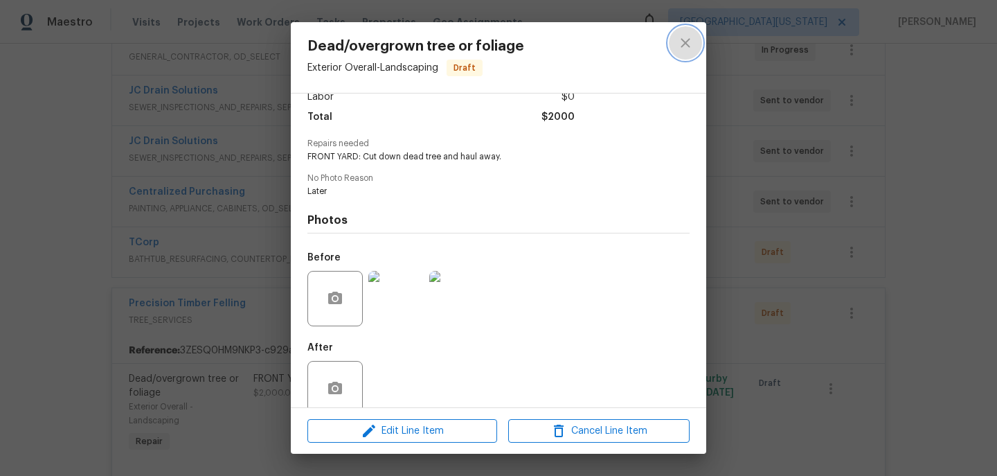
click at [690, 45] on icon "close" at bounding box center [685, 43] width 17 height 17
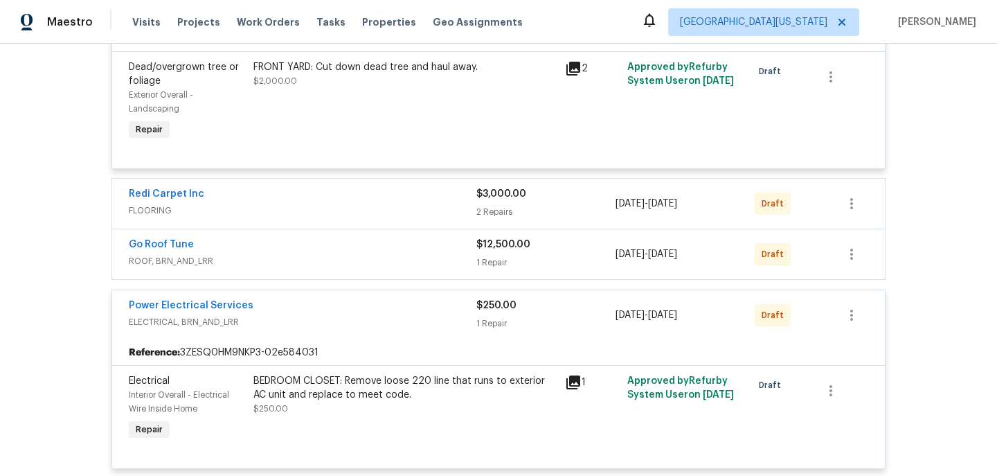
scroll to position [598, 0]
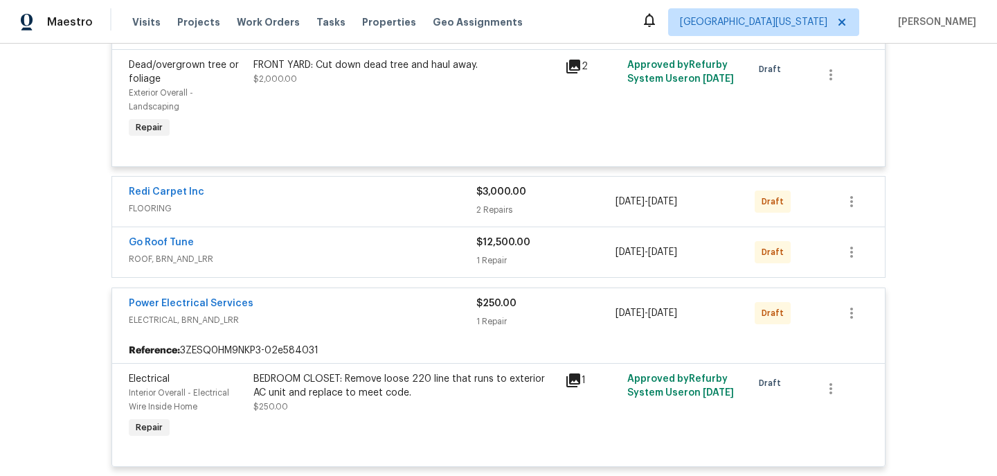
click at [293, 247] on div "Go Roof Tune" at bounding box center [303, 243] width 348 height 17
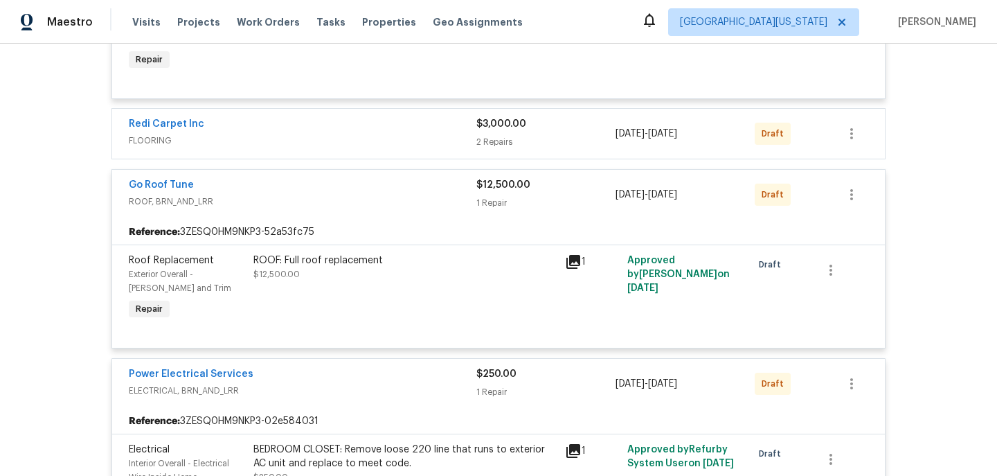
scroll to position [670, 0]
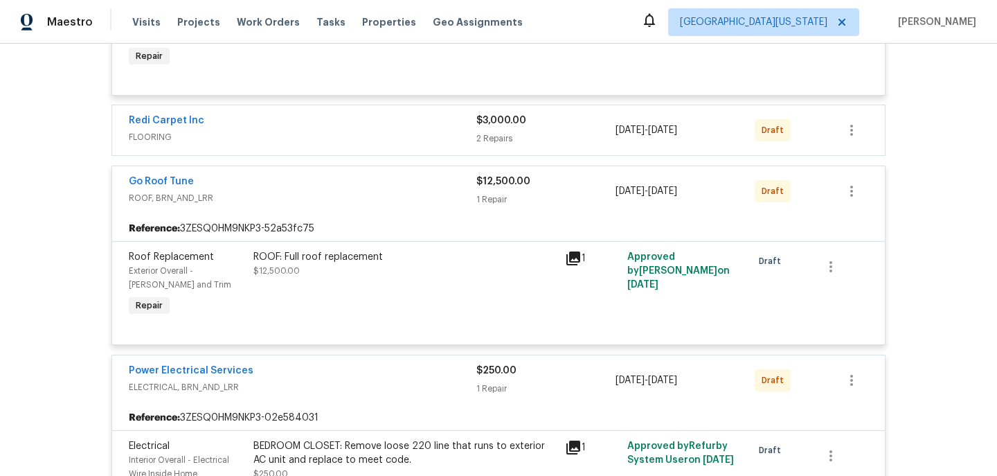
click at [575, 253] on icon at bounding box center [573, 258] width 14 height 14
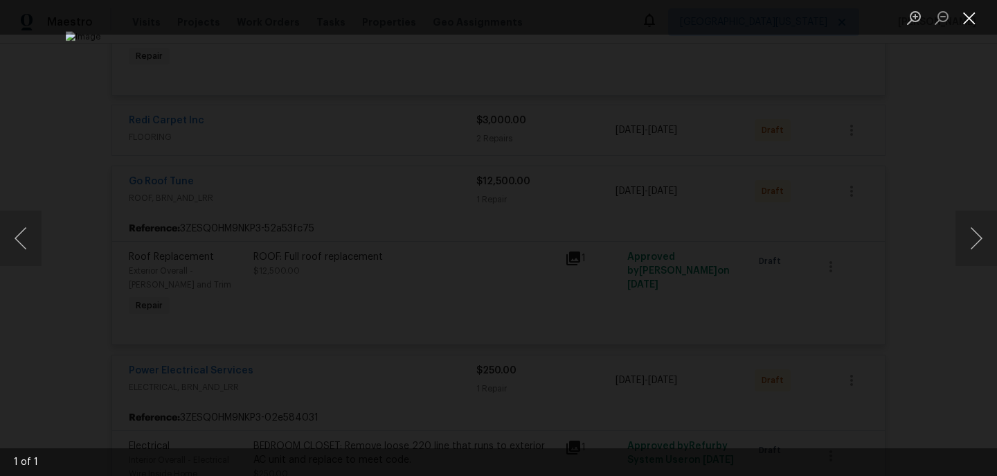
click at [974, 21] on button "Close lightbox" at bounding box center [970, 18] width 28 height 24
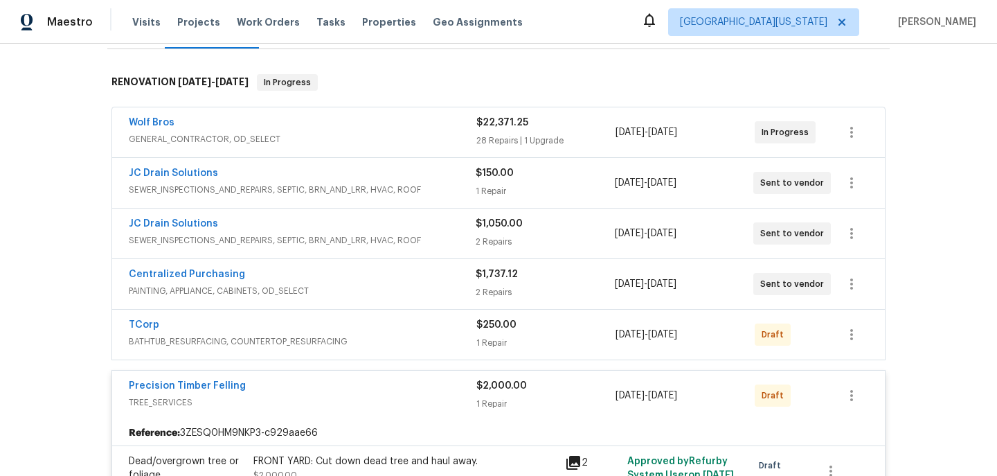
scroll to position [238, 0]
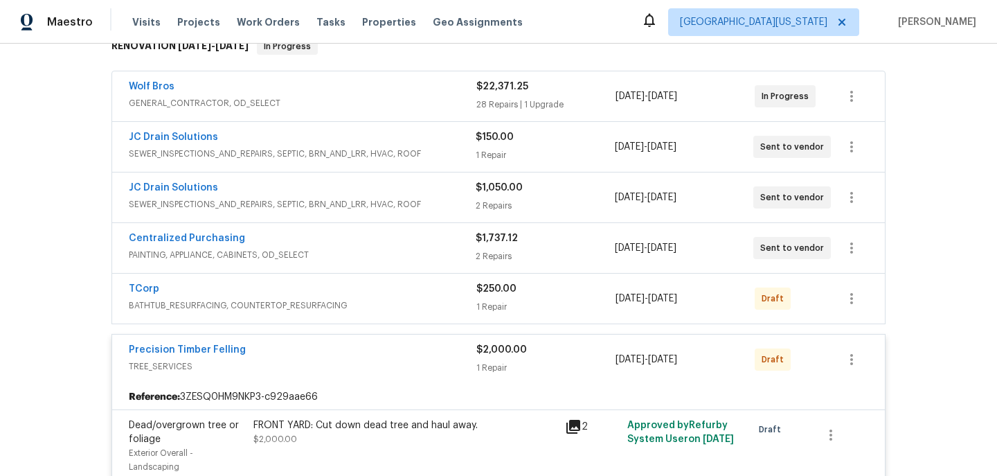
click at [339, 350] on div "Precision Timber Felling" at bounding box center [303, 351] width 348 height 17
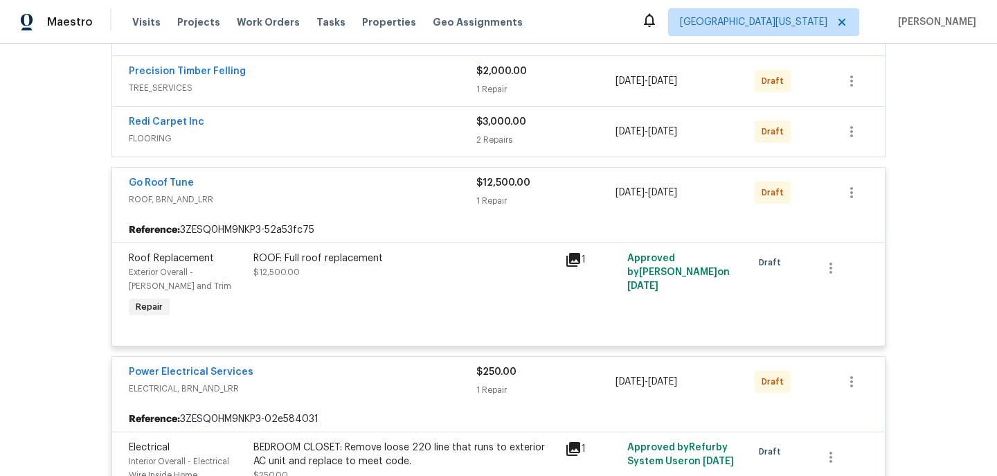
scroll to position [507, 0]
click at [324, 202] on span "ROOF, BRN_AND_LRR" at bounding box center [303, 199] width 348 height 14
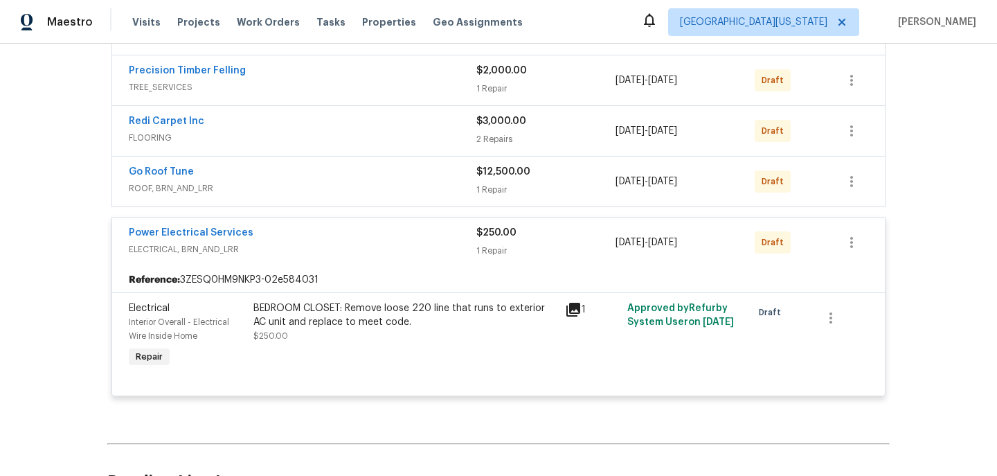
click at [319, 261] on div "Power Electrical Services ELECTRICAL, BRN_AND_LRR $250.00 1 Repair 10/7/2025 - …" at bounding box center [498, 242] width 773 height 50
click at [343, 244] on span "ELECTRICAL, BRN_AND_LRR" at bounding box center [303, 249] width 348 height 14
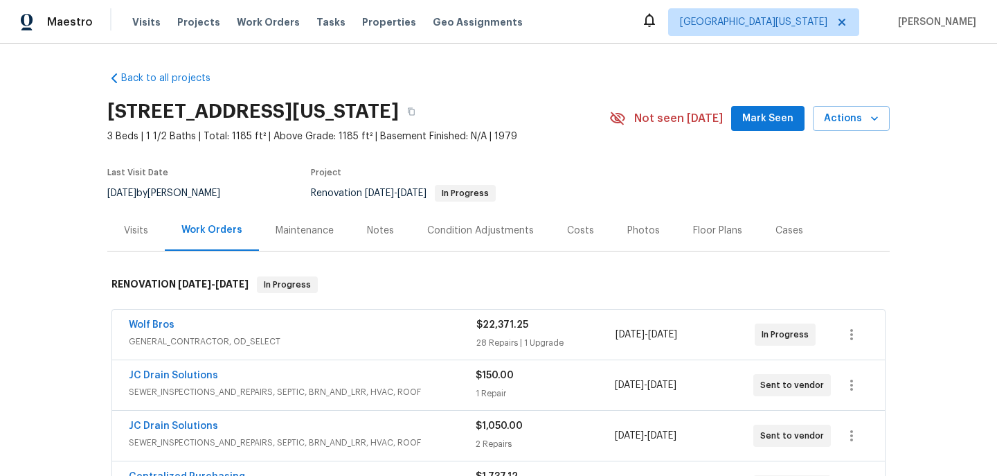
scroll to position [0, 0]
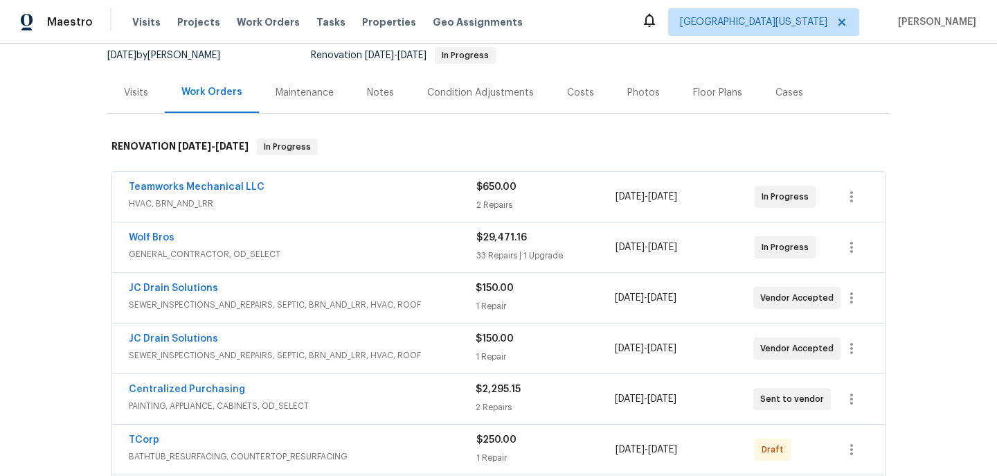
scroll to position [125, 0]
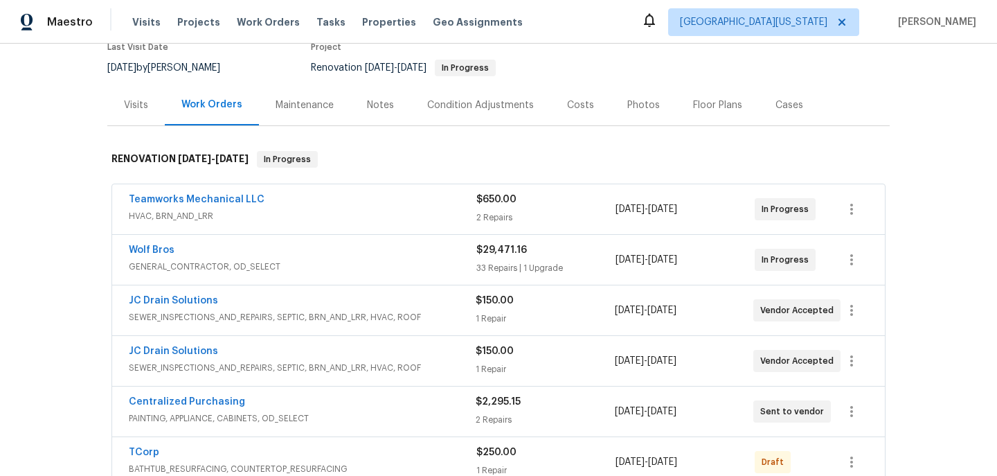
click at [567, 107] on div "Costs" at bounding box center [580, 105] width 27 height 14
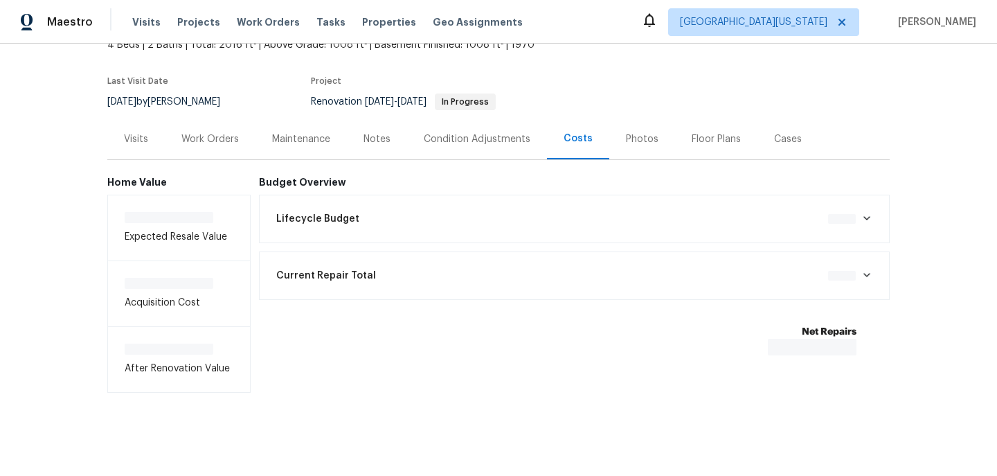
scroll to position [91, 0]
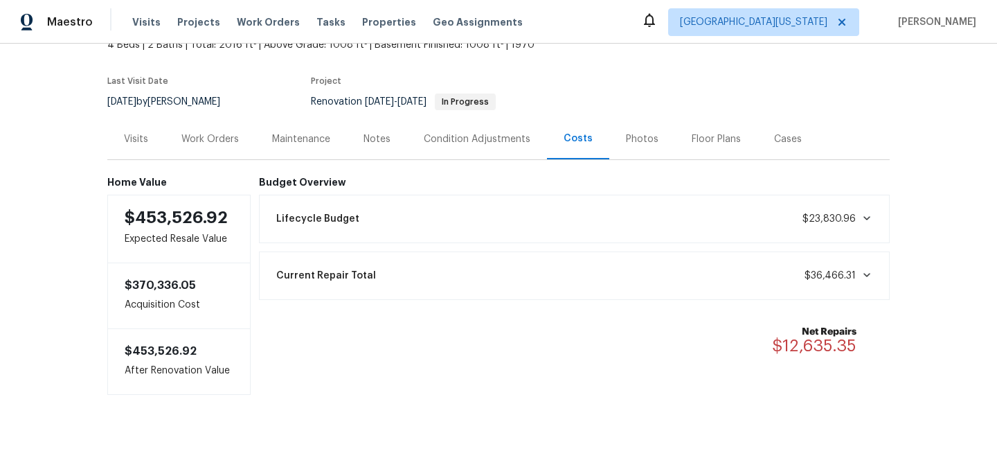
click at [235, 130] on div "Work Orders" at bounding box center [210, 138] width 91 height 41
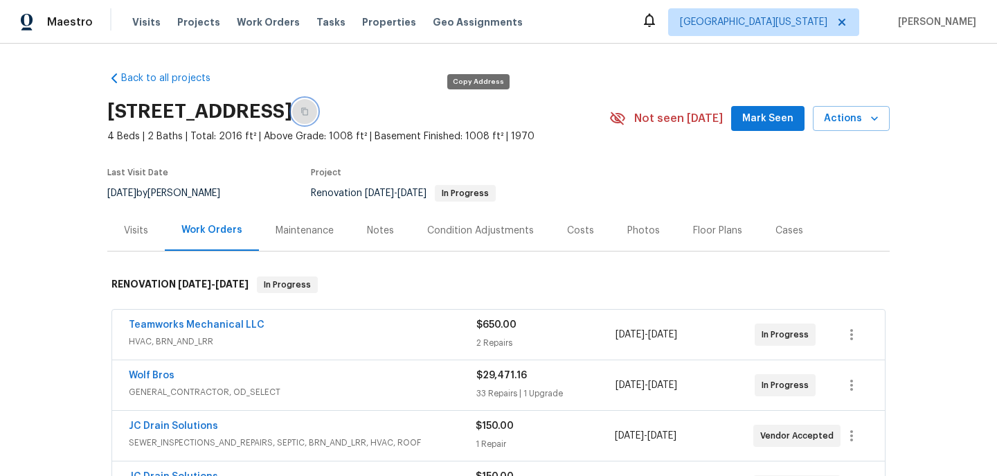
click at [317, 114] on button "button" at bounding box center [304, 111] width 25 height 25
click at [578, 240] on div "Costs" at bounding box center [580, 230] width 60 height 41
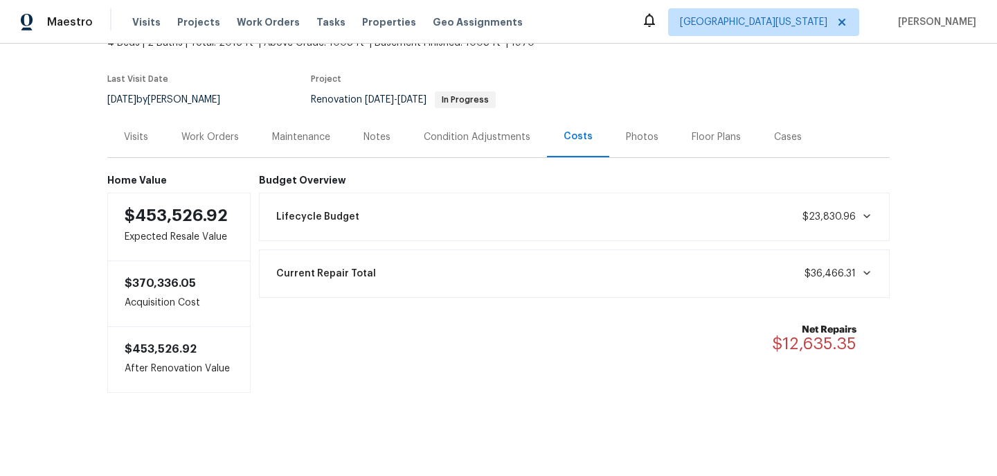
scroll to position [93, 0]
click at [809, 349] on span "$12,635.35" at bounding box center [814, 343] width 84 height 17
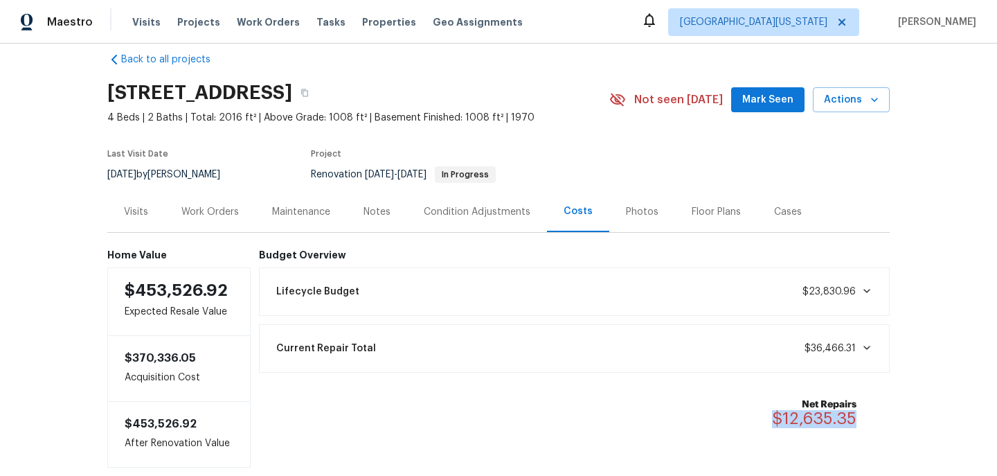
scroll to position [1, 0]
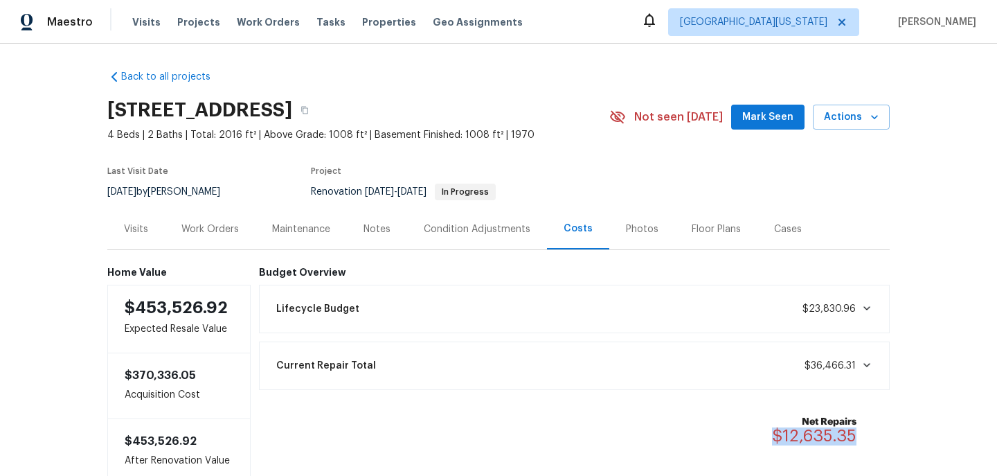
click at [833, 436] on span "$12,635.35" at bounding box center [814, 435] width 84 height 17
click at [886, 411] on div "Net Repairs $12,635.35" at bounding box center [574, 430] width 631 height 64
click at [821, 430] on span "$12,635.35" at bounding box center [814, 435] width 84 height 17
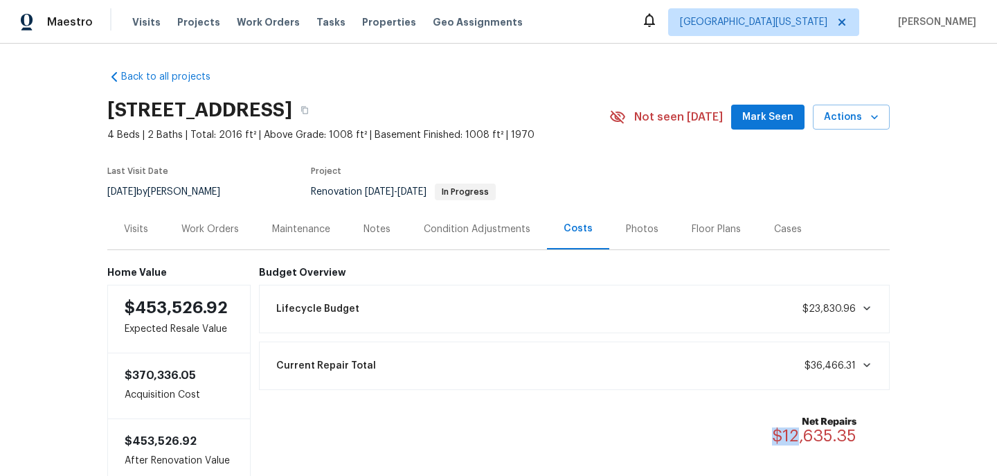
drag, startPoint x: 777, startPoint y: 438, endPoint x: 830, endPoint y: 438, distance: 52.6
click at [803, 438] on span "$12,635.35" at bounding box center [814, 435] width 84 height 17
click at [871, 435] on div "Net Repairs $12,635.35" at bounding box center [822, 430] width 101 height 30
click at [845, 436] on span "$12,635.35" at bounding box center [814, 435] width 84 height 17
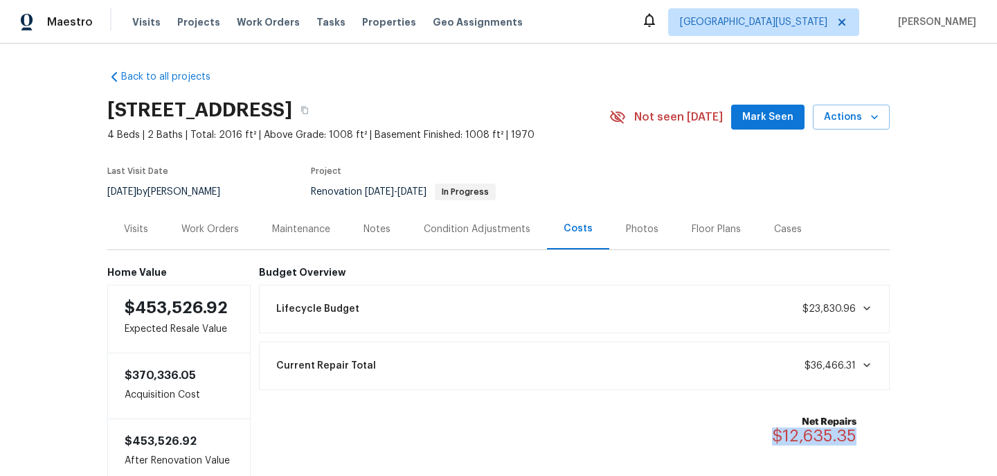
click at [845, 436] on span "$12,635.35" at bounding box center [814, 435] width 84 height 17
click at [213, 229] on div "Work Orders" at bounding box center [209, 229] width 57 height 14
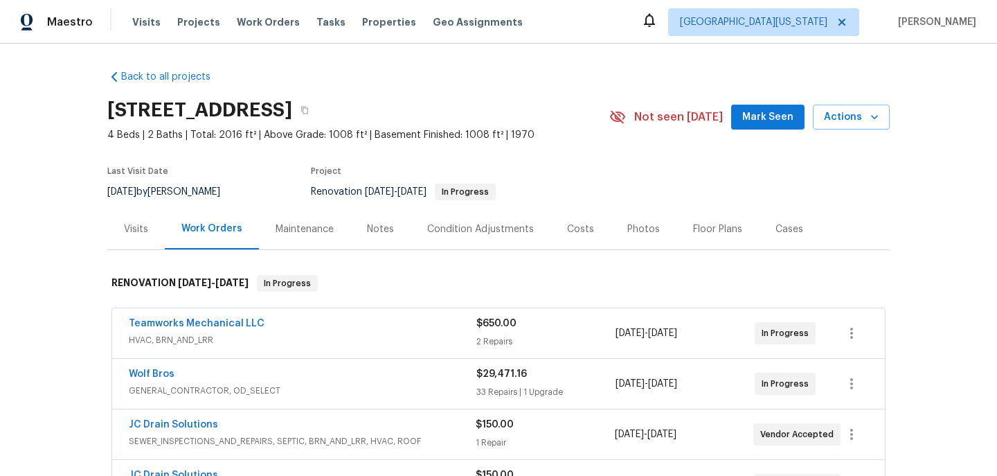
click at [585, 229] on div "Costs" at bounding box center [580, 229] width 27 height 14
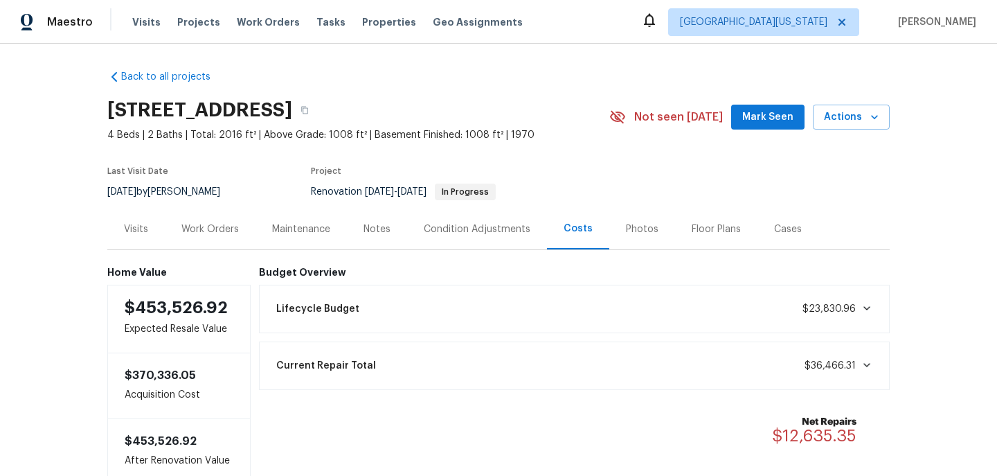
click at [237, 233] on div "Work Orders" at bounding box center [209, 229] width 57 height 14
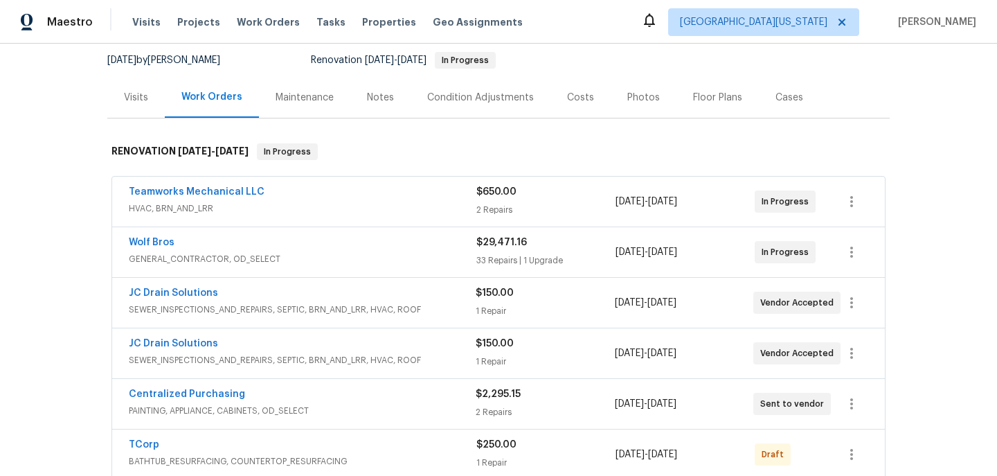
scroll to position [137, 0]
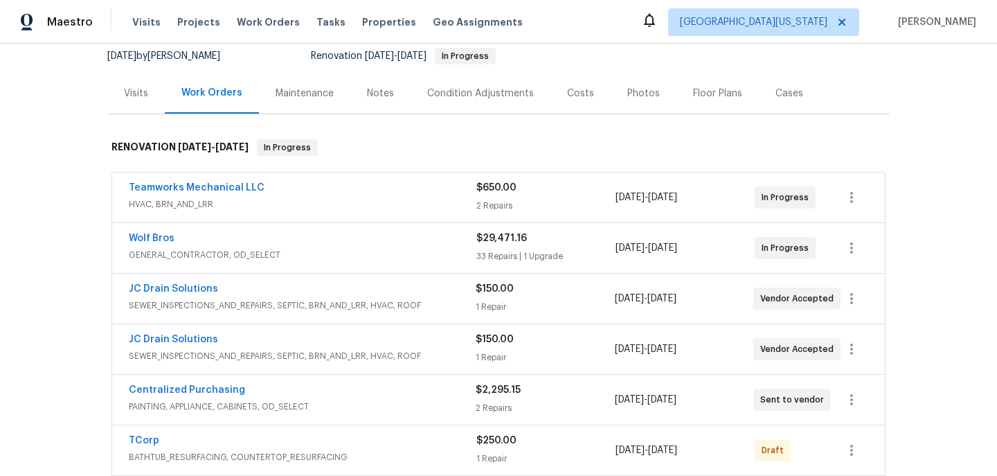
click at [305, 261] on span "GENERAL_CONTRACTOR, OD_SELECT" at bounding box center [303, 255] width 348 height 14
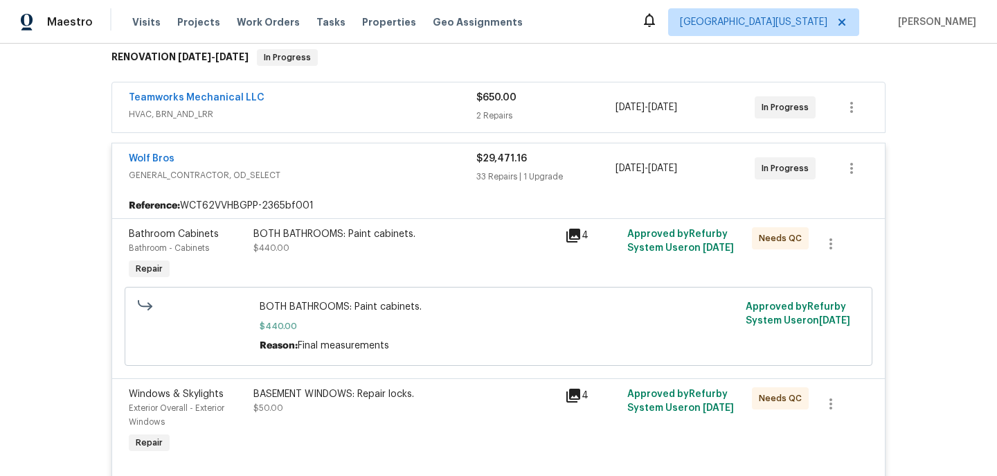
scroll to position [216, 0]
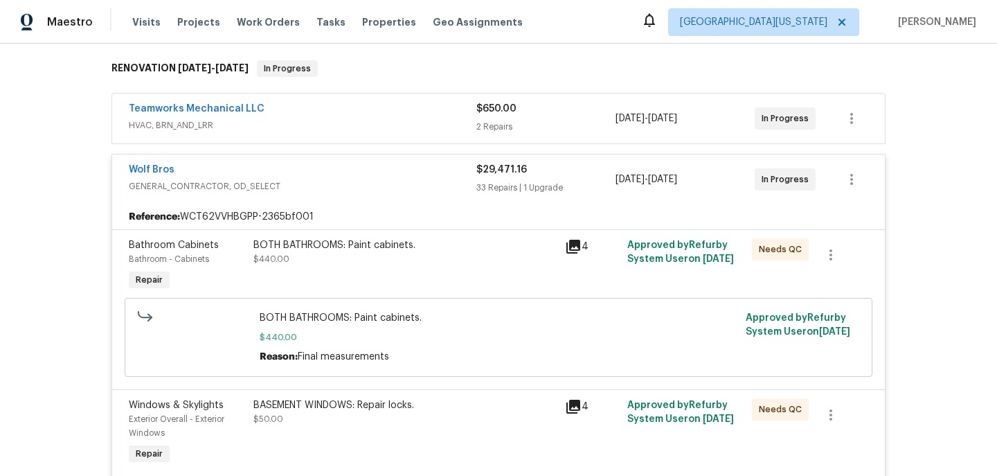
click at [334, 111] on div "Teamworks Mechanical LLC" at bounding box center [303, 110] width 348 height 17
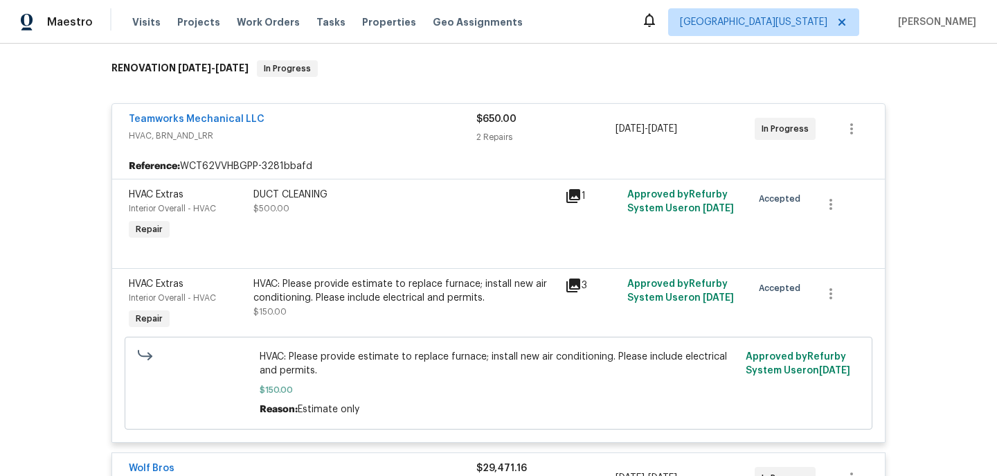
click at [383, 292] on div "HVAC: Please provide estimate to replace furnace; install new air conditioning.…" at bounding box center [404, 291] width 303 height 28
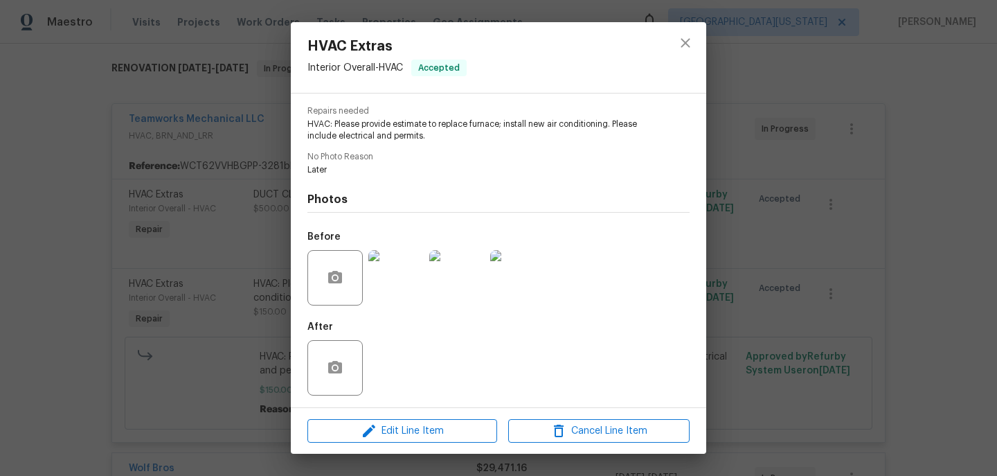
scroll to position [136, 0]
click at [686, 41] on icon "close" at bounding box center [685, 43] width 17 height 17
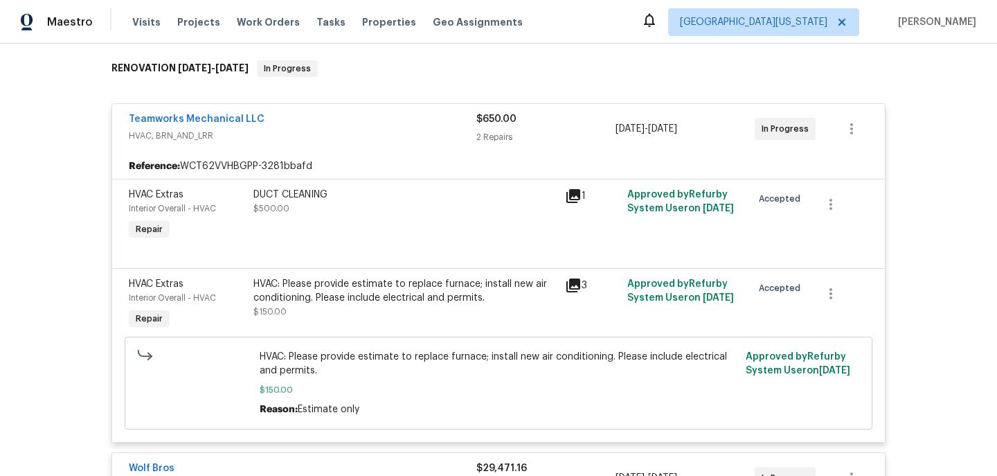
click at [253, 112] on span "Teamworks Mechanical LLC" at bounding box center [197, 119] width 136 height 14
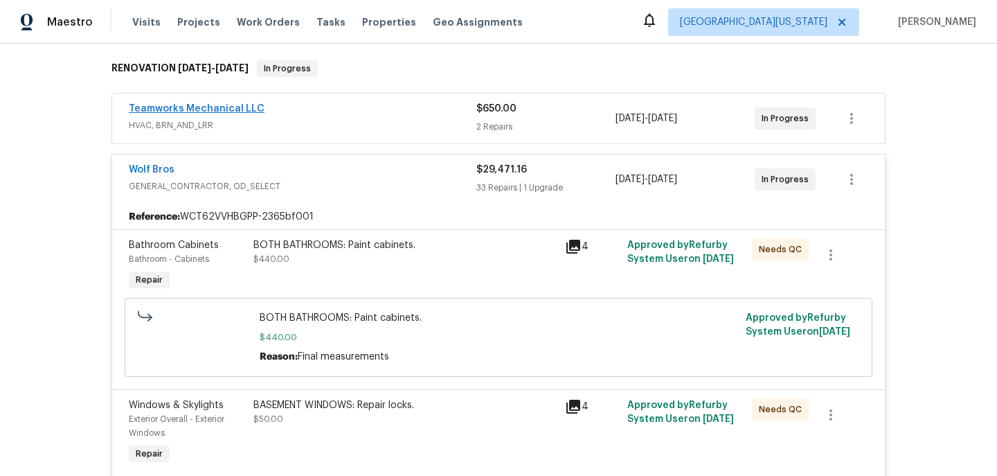
click at [231, 109] on link "Teamworks Mechanical LLC" at bounding box center [197, 109] width 136 height 10
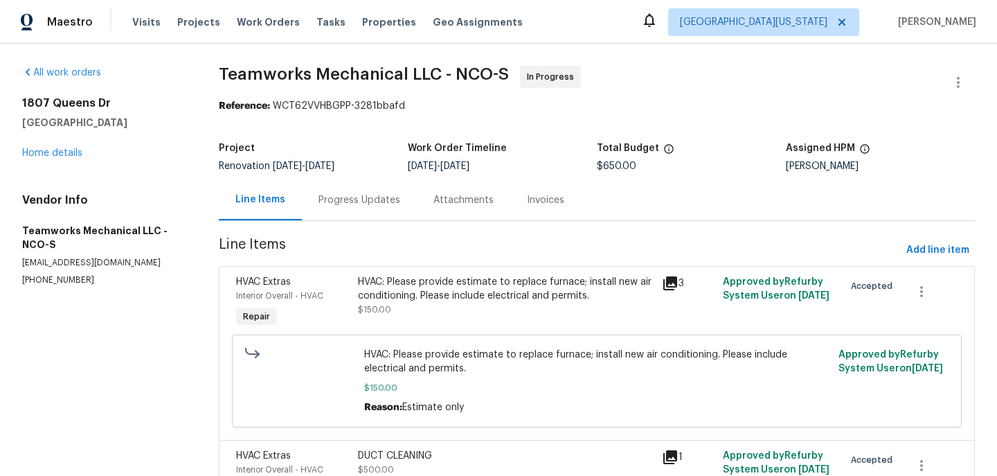
click at [377, 199] on div "Progress Updates" at bounding box center [360, 200] width 82 height 14
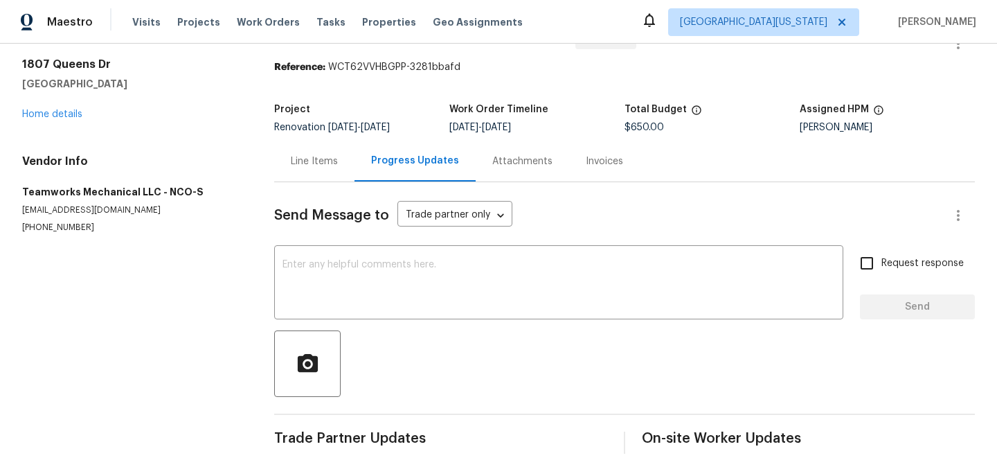
click at [322, 160] on div "Line Items" at bounding box center [314, 161] width 47 height 14
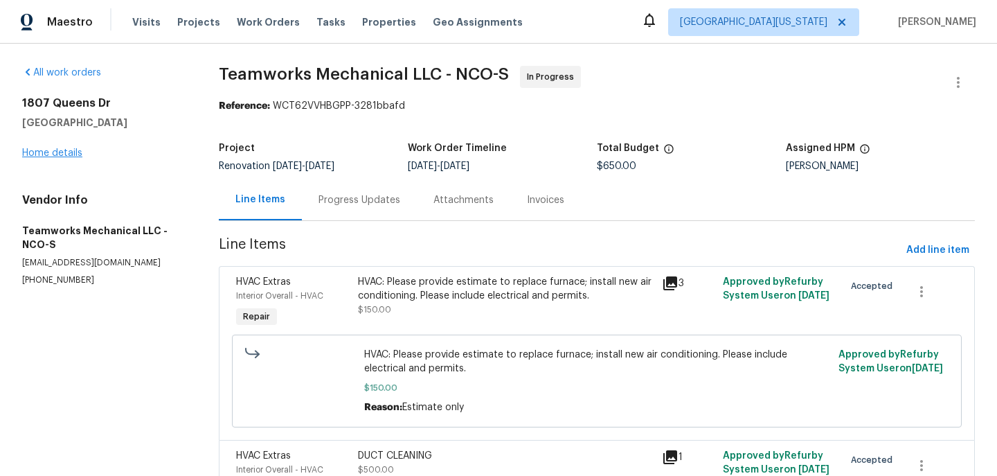
click at [72, 152] on link "Home details" at bounding box center [52, 153] width 60 height 10
